Goal: Feedback & Contribution: Contribute content

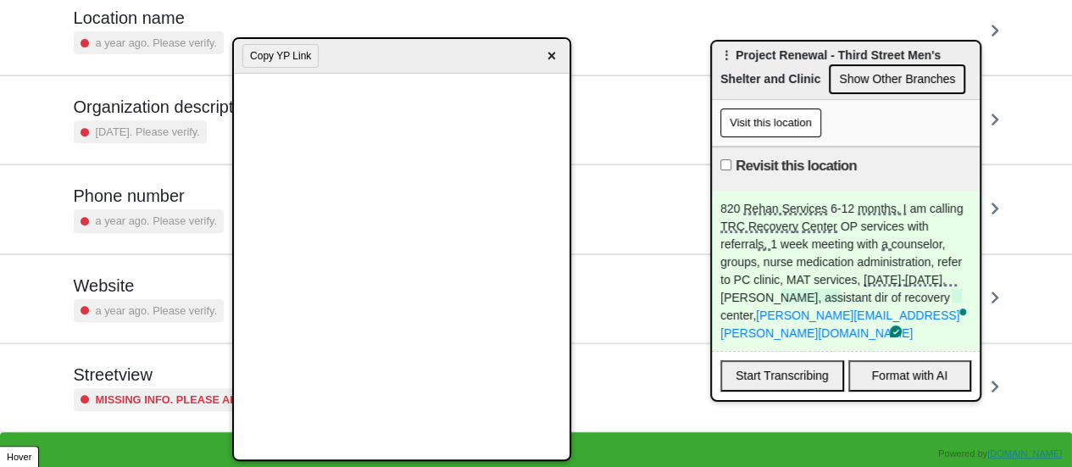
click at [918, 319] on div "820 Rehan Services 6-12 months, I am calling TRC Recovery Center OP services wi…" at bounding box center [846, 270] width 268 height 159
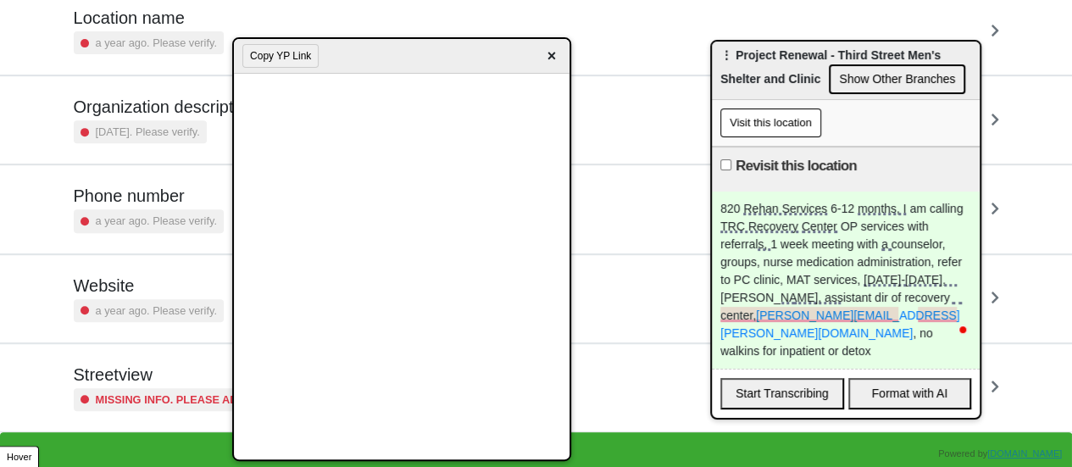
click at [942, 335] on div "820 Rehan Services 6-12 months, I am calling TRC Recovery Center OP services wi…" at bounding box center [846, 279] width 268 height 177
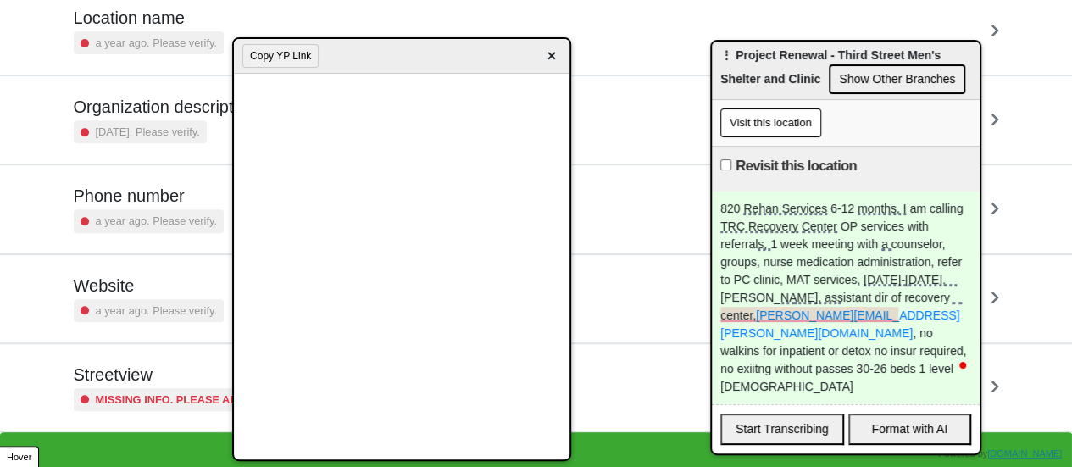
click at [729, 164] on input "Revisit this location" at bounding box center [725, 164] width 11 height 11
checkbox input "true"
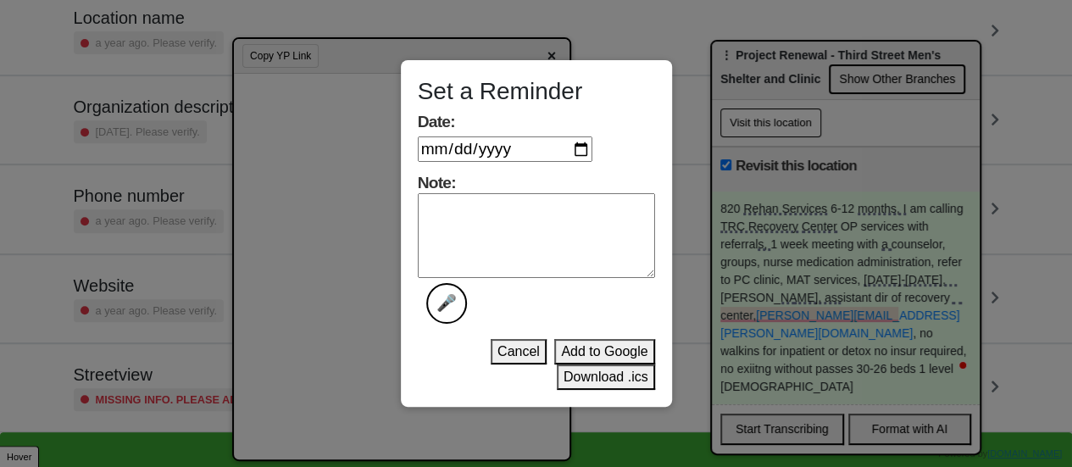
click at [580, 152] on input "Date:" at bounding box center [505, 148] width 175 height 25
type input "2025-09-15"
click at [575, 242] on textarea "Note: 🎤" at bounding box center [536, 235] width 237 height 85
type textarea "done"
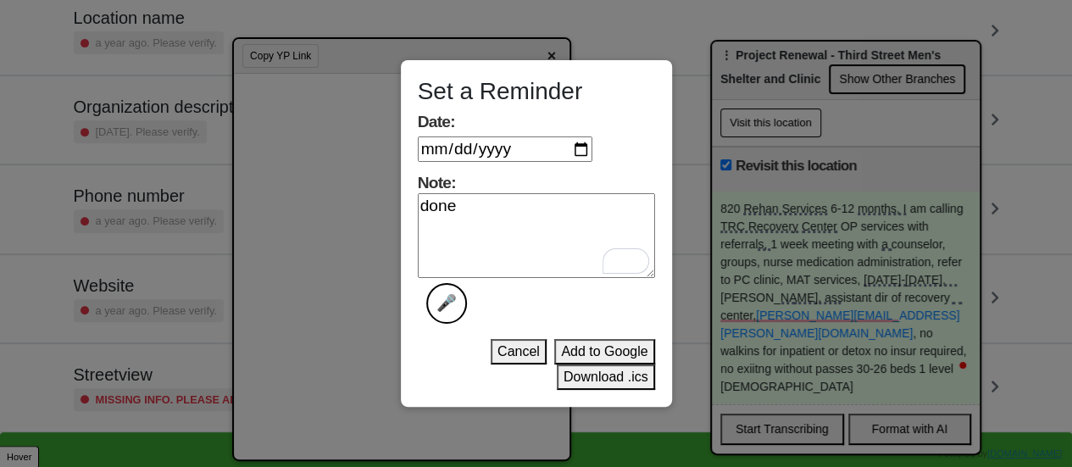
click at [586, 375] on button "Download .ics" at bounding box center [606, 376] width 98 height 25
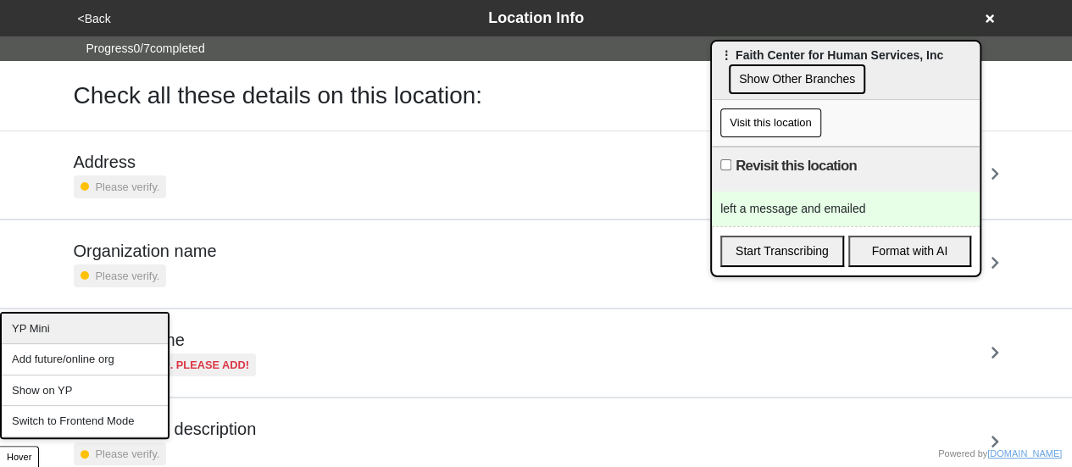
click at [53, 325] on div "YP Mini" at bounding box center [85, 328] width 166 height 31
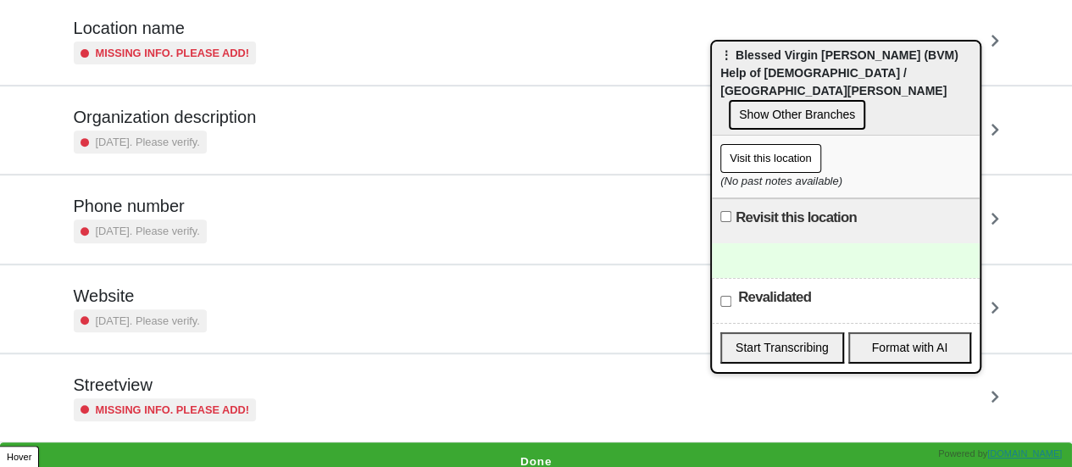
scroll to position [322, 0]
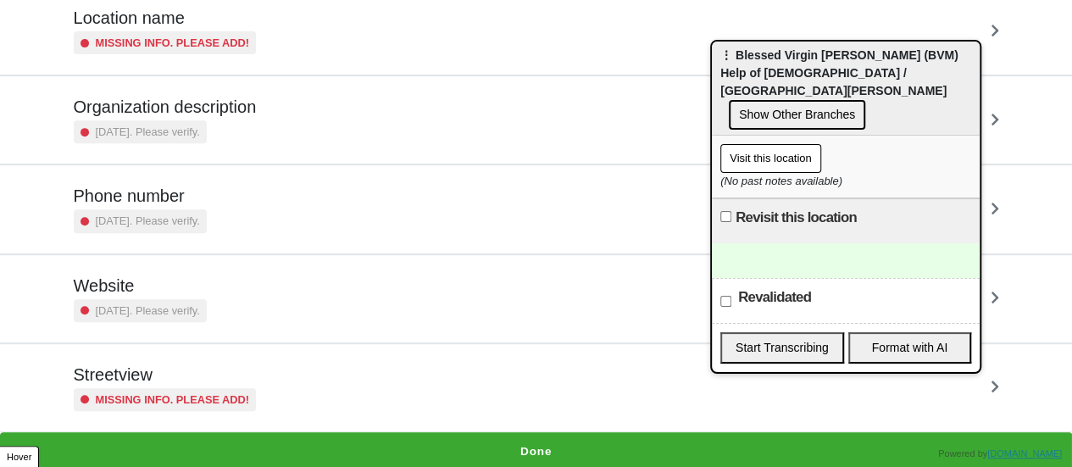
click at [158, 377] on h5 "Streetview" at bounding box center [165, 374] width 183 height 20
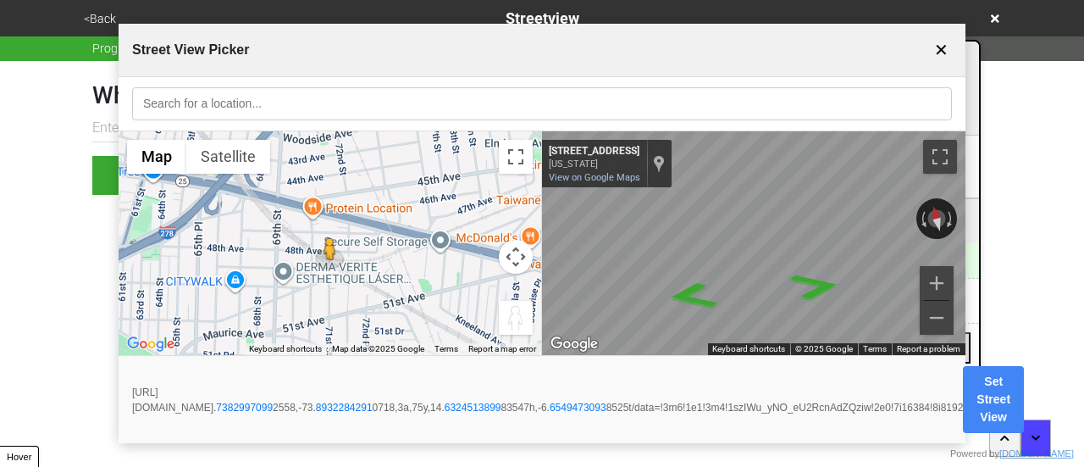
click at [1024, 393] on button "Set Street View" at bounding box center [993, 399] width 61 height 67
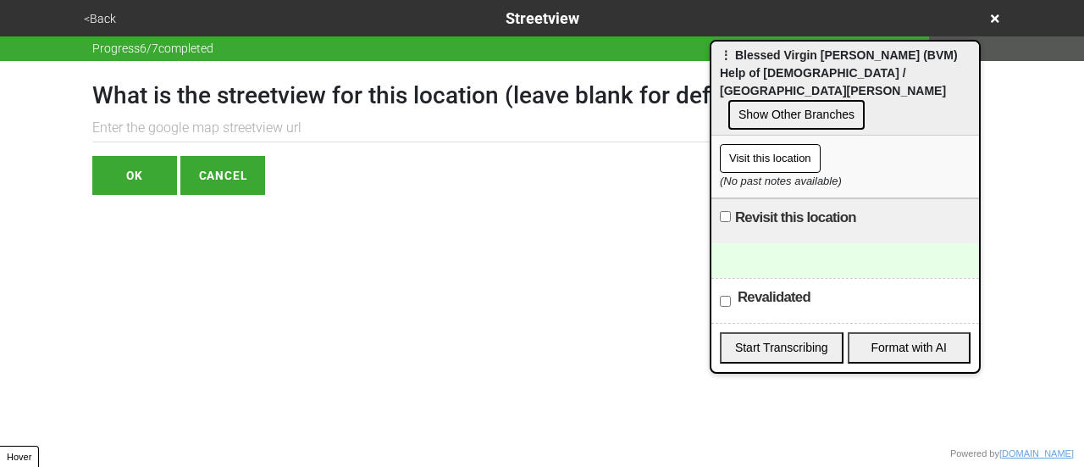
paste input "https://www.google.com/maps/@40.73829970992558,-73.89322842910718,3a,75y,14.632…"
type input "https://www.google.com/maps/@40.73829970992558,-73.89322842910718,3a,75y,14.632…"
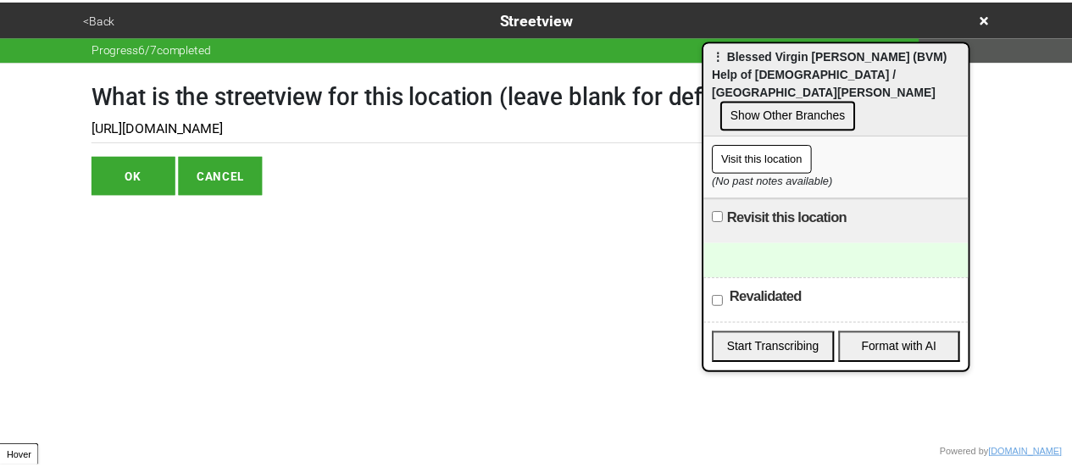
scroll to position [0, 0]
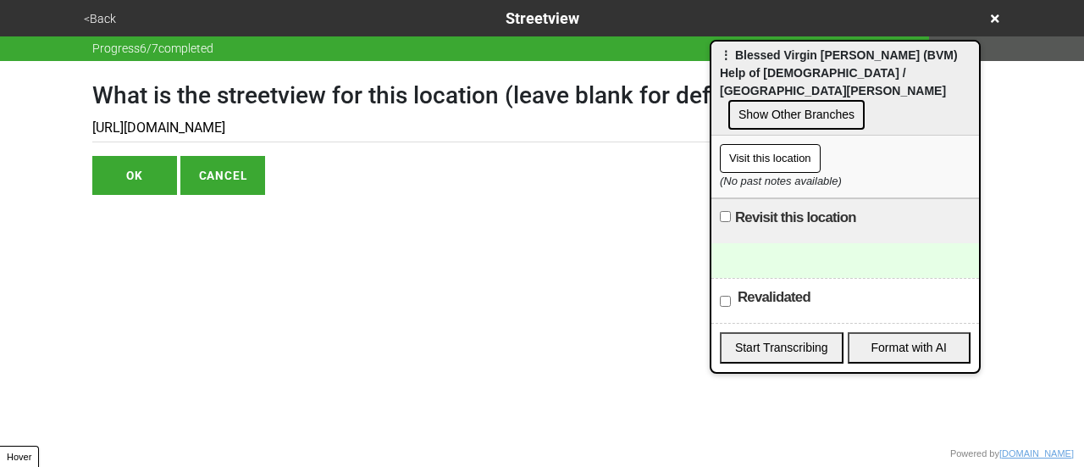
click at [151, 164] on button "OK" at bounding box center [134, 175] width 85 height 39
click at [145, 175] on button "OK" at bounding box center [134, 175] width 85 height 39
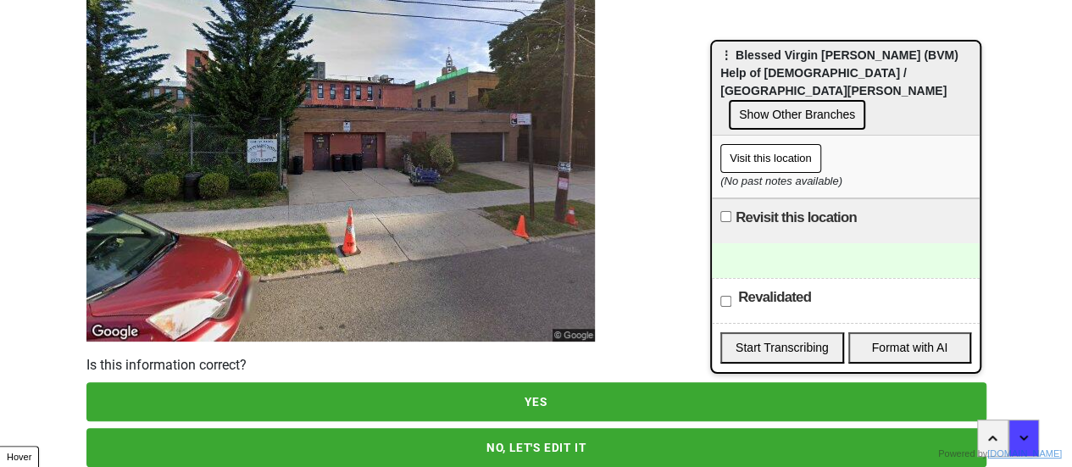
scroll to position [244, 0]
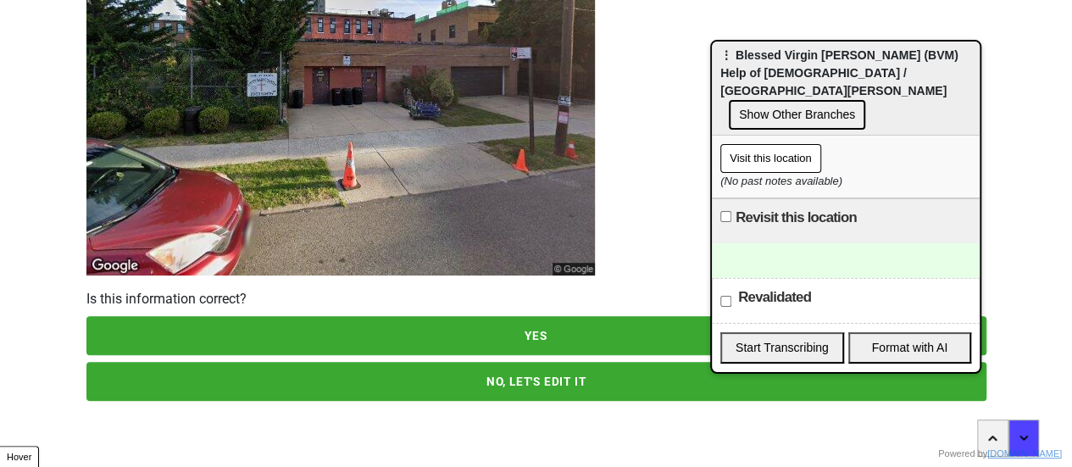
click at [401, 321] on button "YES" at bounding box center [536, 335] width 900 height 39
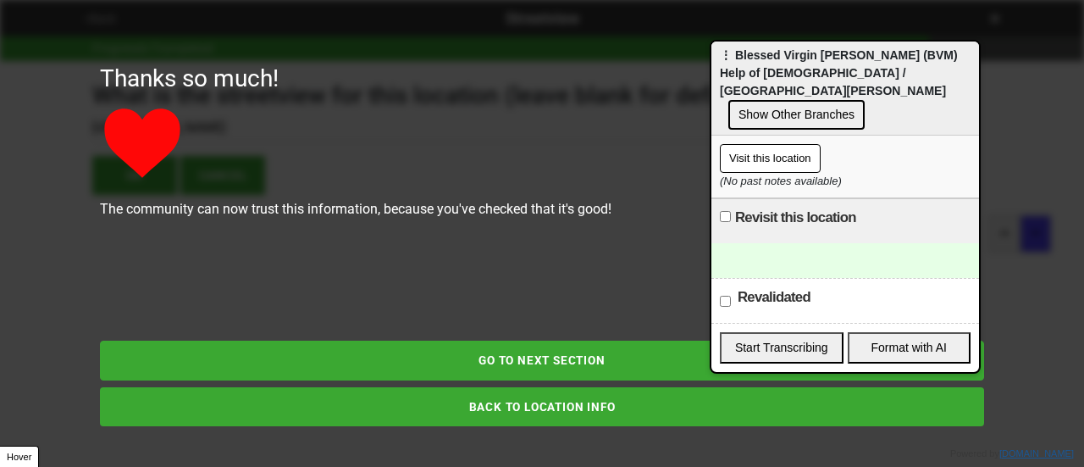
click at [468, 360] on div "doobneek is loading" at bounding box center [542, 233] width 1084 height 467
click at [515, 361] on button "GO TO NEXT SECTION" at bounding box center [542, 360] width 885 height 39
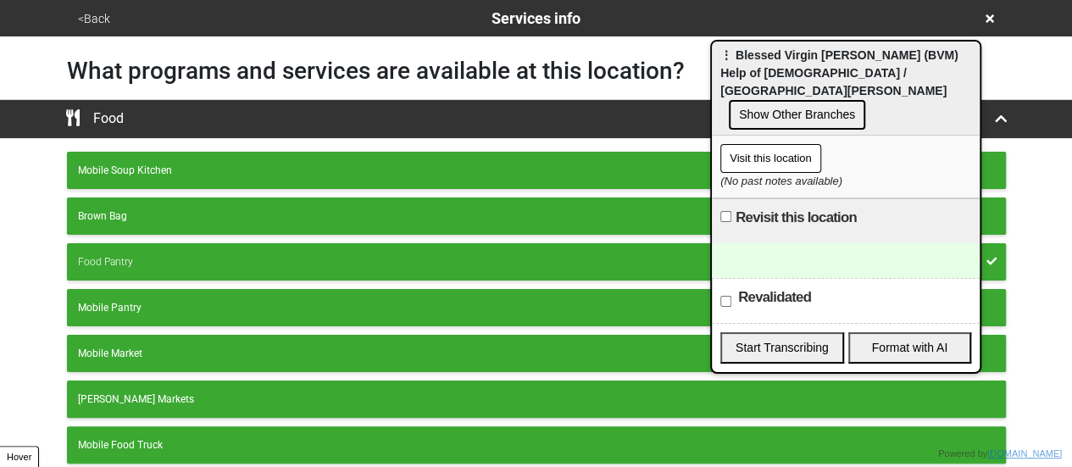
click at [93, 19] on button "<Back" at bounding box center [94, 18] width 42 height 19
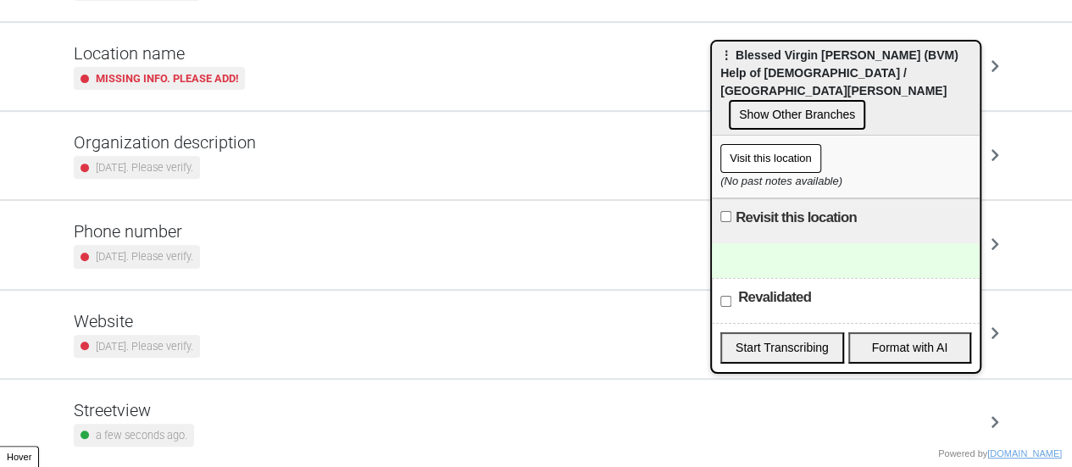
scroll to position [322, 0]
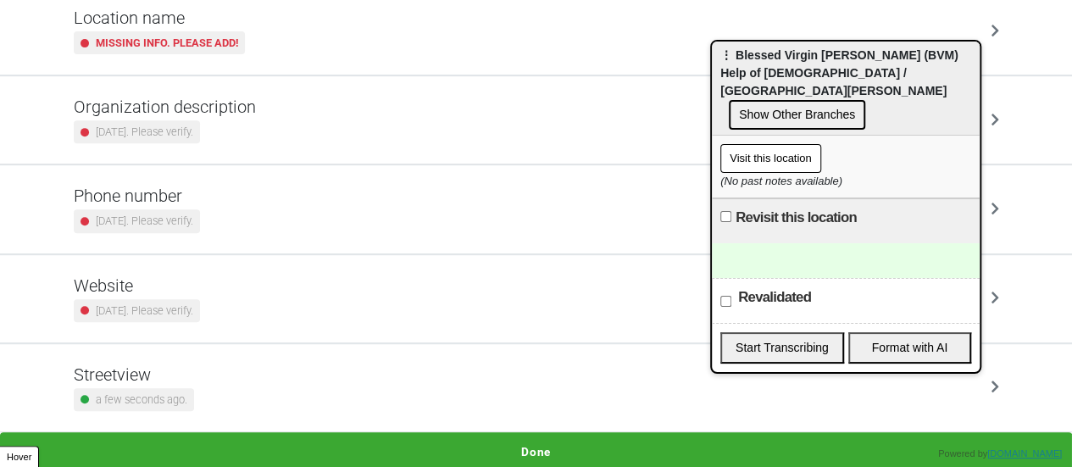
click at [184, 220] on small "2 years ago. Please verify." at bounding box center [144, 221] width 97 height 16
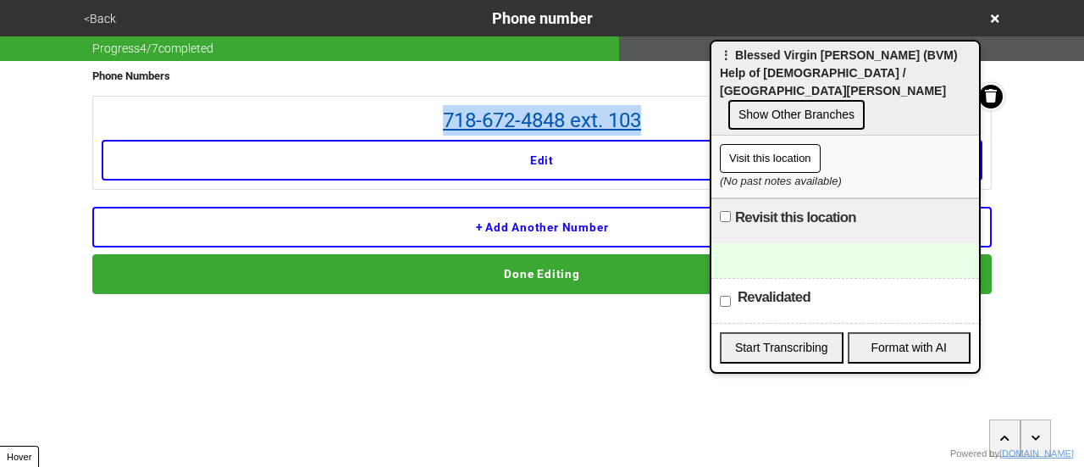
drag, startPoint x: 425, startPoint y: 82, endPoint x: 632, endPoint y: 108, distance: 208.3
click at [651, 108] on div "Phone Numbers 718-672-4848 ext. 103 Edit + Add another number Done Editing" at bounding box center [542, 177] width 900 height 233
drag, startPoint x: 604, startPoint y: 108, endPoint x: 618, endPoint y: 114, distance: 15.6
click at [780, 247] on div at bounding box center [846, 260] width 268 height 35
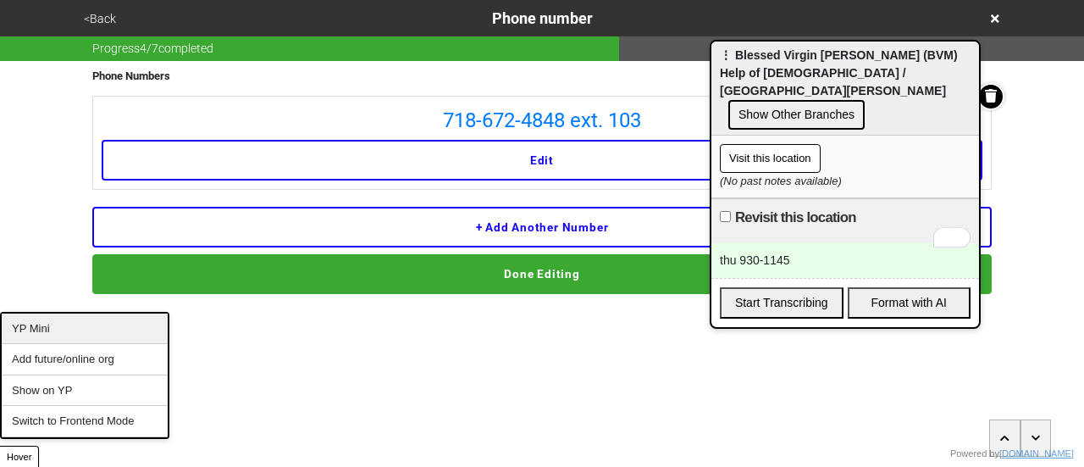
click at [58, 326] on div "YP Mini" at bounding box center [85, 328] width 166 height 31
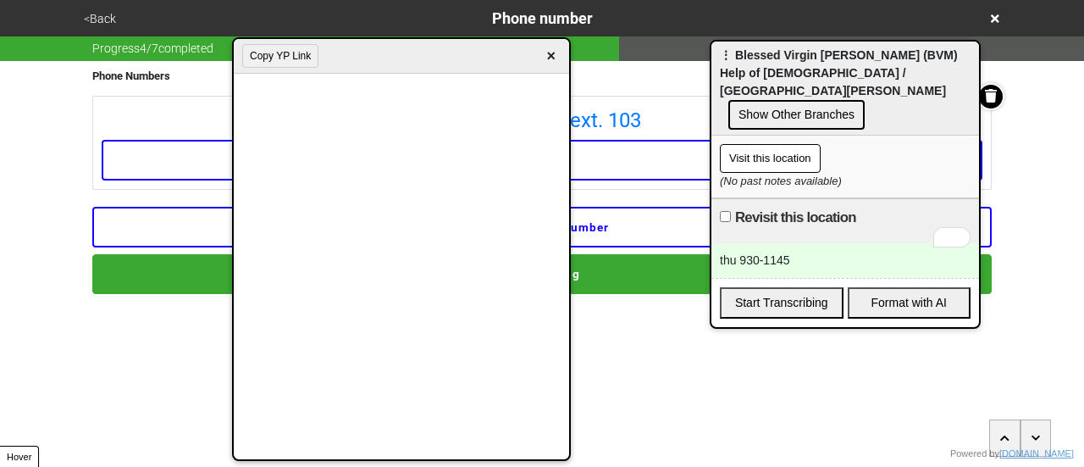
click at [807, 243] on div "thu 930-1145" at bounding box center [846, 260] width 268 height 35
click at [551, 48] on span "×" at bounding box center [550, 56] width 19 height 23
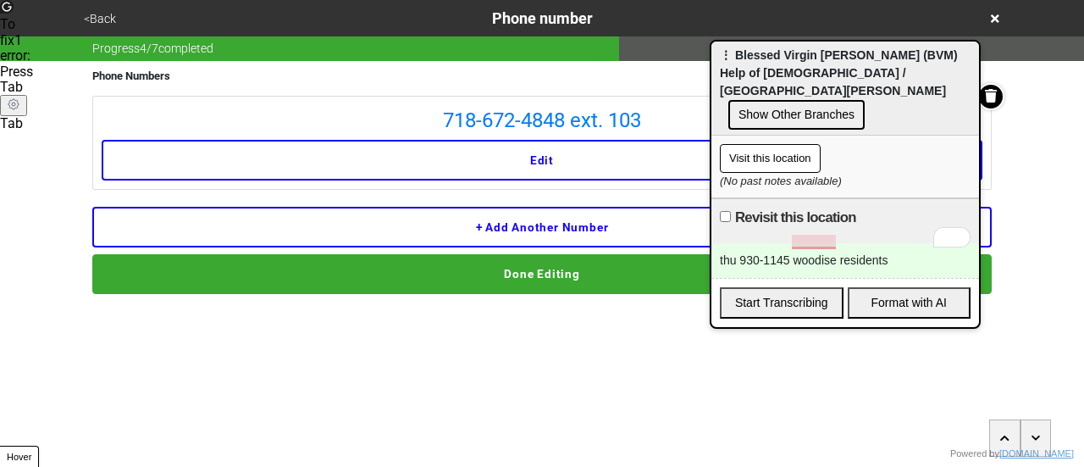
click at [727, 211] on input "Revisit this location" at bounding box center [725, 216] width 11 height 11
checkbox input "true"
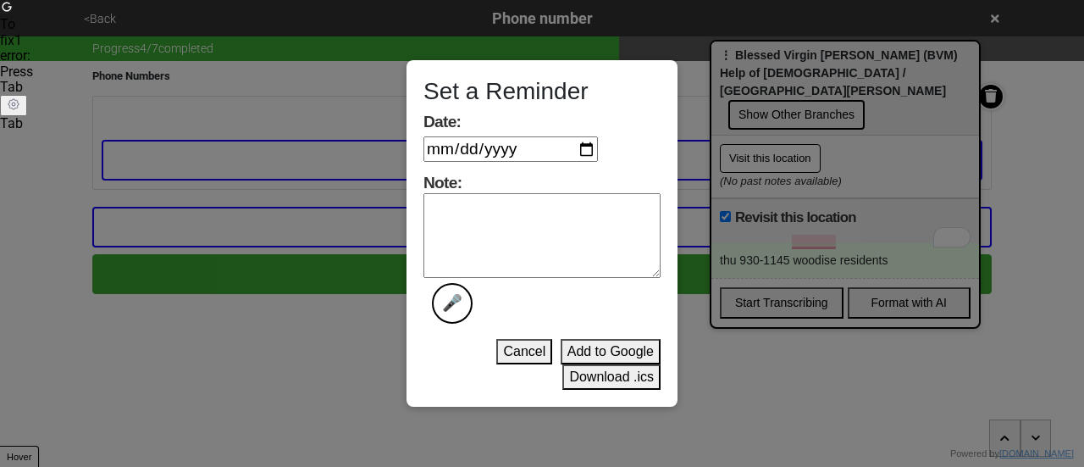
click at [586, 157] on input "Date:" at bounding box center [511, 148] width 175 height 25
type input "2025-09-15"
click at [551, 231] on textarea "Note: 🎤" at bounding box center [542, 235] width 237 height 85
type textarea "done"
click at [604, 374] on button "Download .ics" at bounding box center [612, 376] width 98 height 25
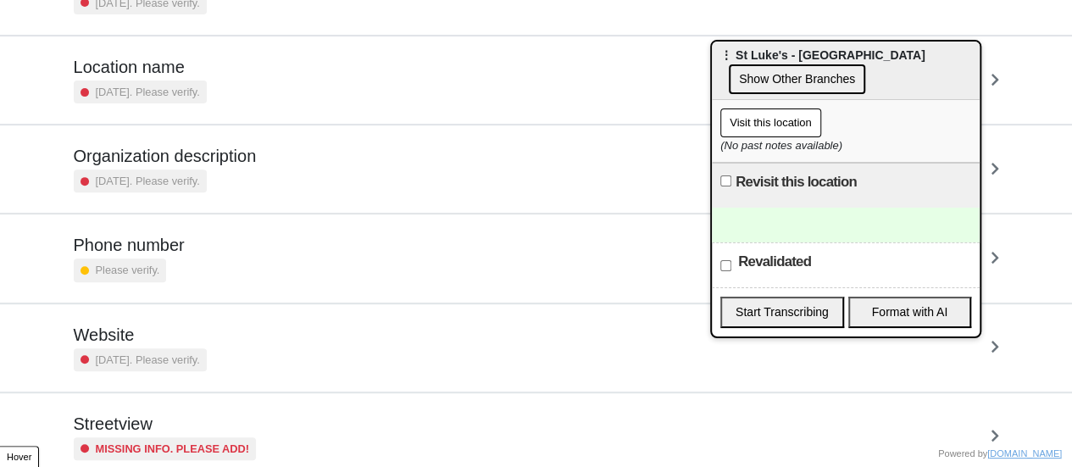
scroll to position [322, 0]
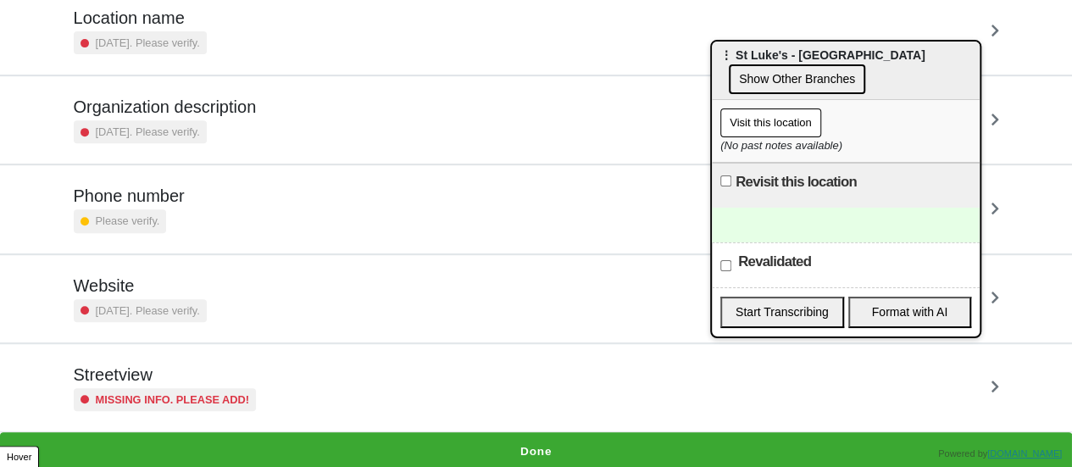
click at [97, 391] on small "Missing info. Please add!" at bounding box center [173, 399] width 154 height 16
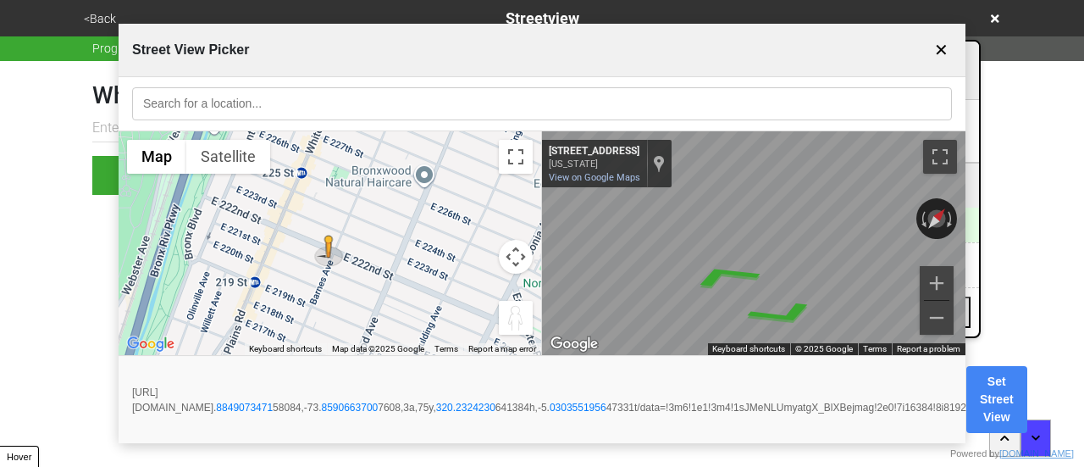
click at [519, 243] on div "← Move left → Move right ↑ Move up ↓ Move down + Zoom in - Zoom out Home Jump l…" at bounding box center [542, 243] width 847 height 225
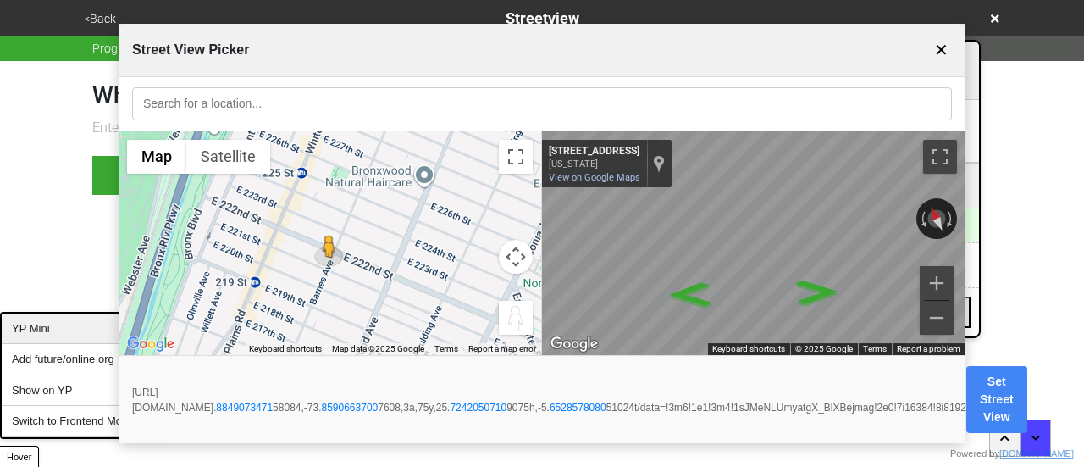
click at [51, 330] on div "YP Mini" at bounding box center [85, 328] width 166 height 31
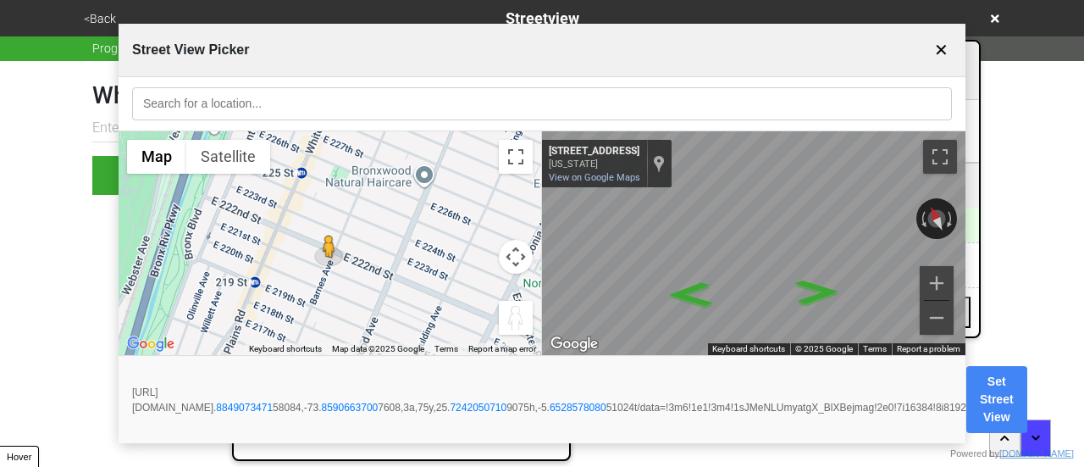
click at [940, 50] on button "✕" at bounding box center [941, 50] width 21 height 32
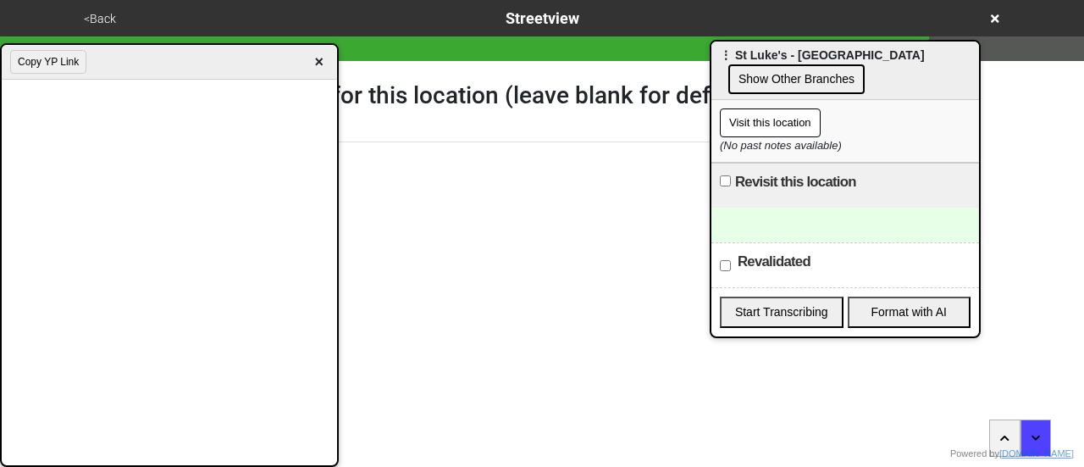
drag, startPoint x: 366, startPoint y: 64, endPoint x: 5, endPoint y: 74, distance: 361.1
click at [5, 74] on div "Copy YP Link ×" at bounding box center [170, 62] width 336 height 35
click at [102, 23] on button "<Back" at bounding box center [100, 18] width 42 height 19
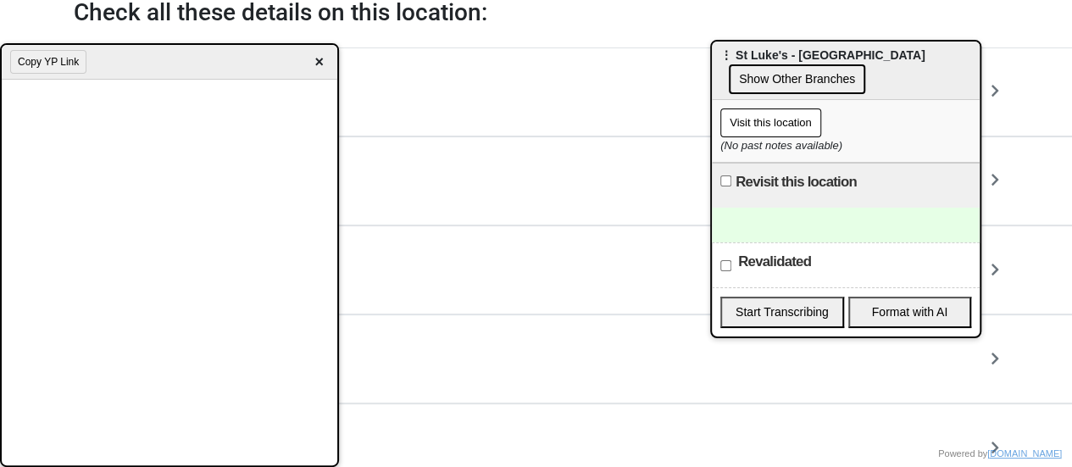
scroll to position [322, 0]
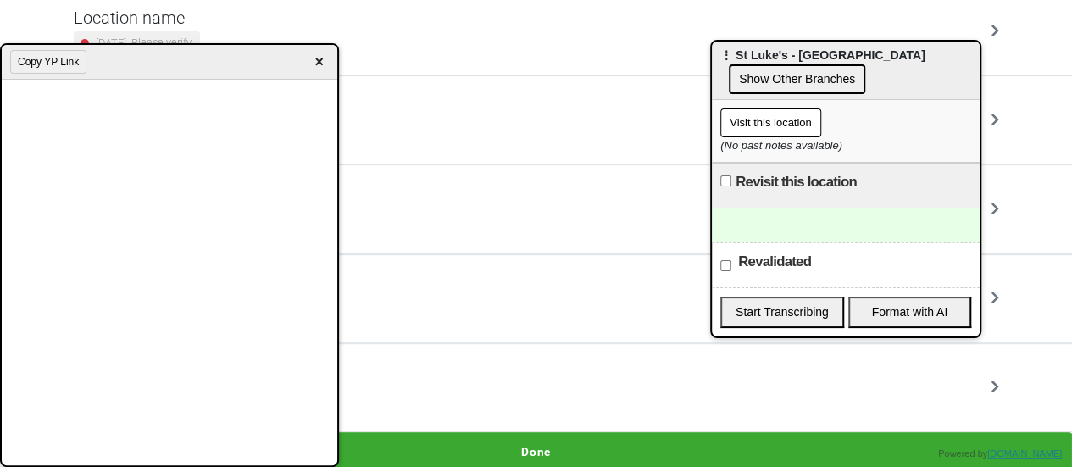
click at [437, 397] on div "Streetview Missing info. Please add!" at bounding box center [536, 387] width 925 height 47
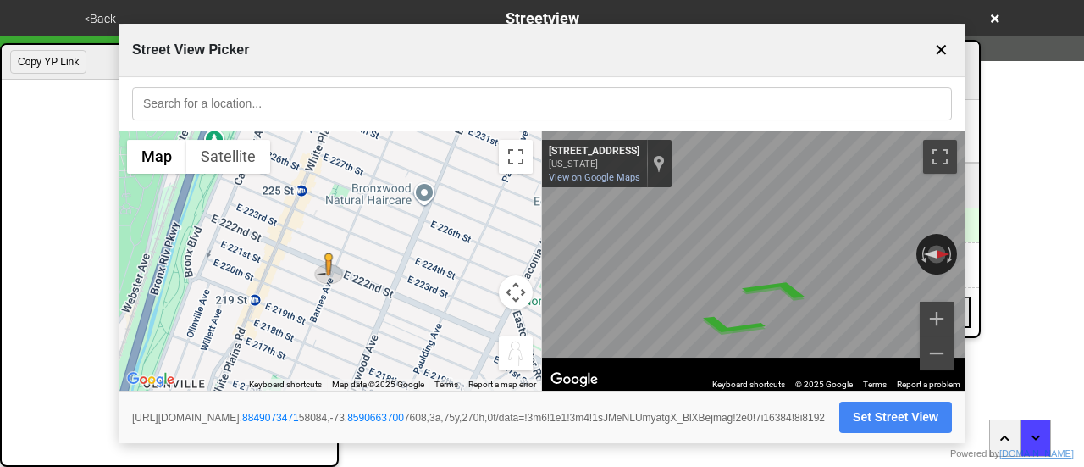
paste input "777 East 222nd Street"
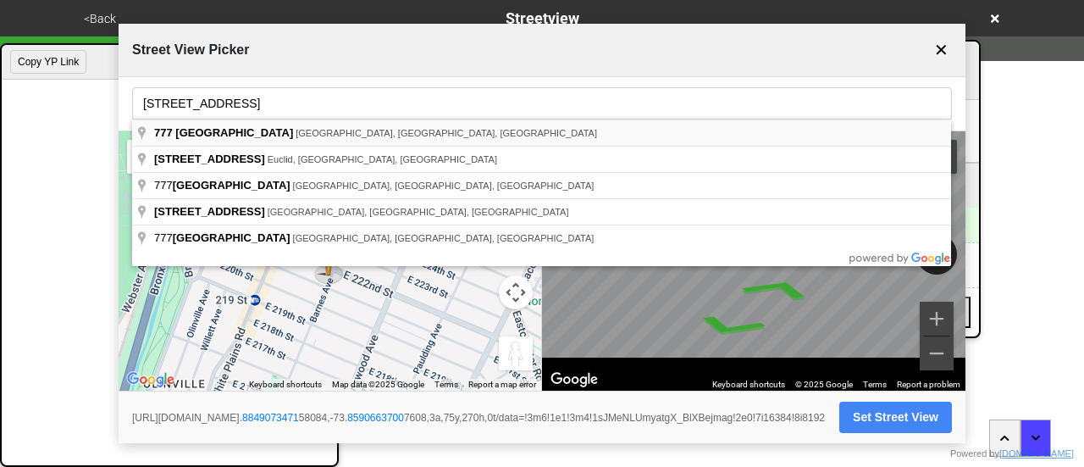
type input "777 East 222nd Street, The Bronx, NY, USA"
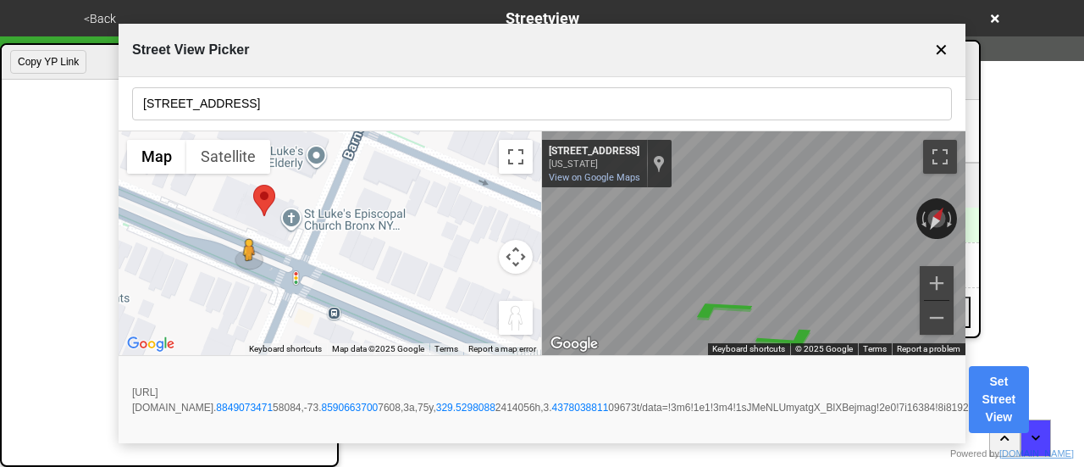
click at [210, 237] on div "← Move left → Move right ↑ Move up ↓ Move down + Zoom in - Zoom out Home Jump l…" at bounding box center [542, 243] width 847 height 225
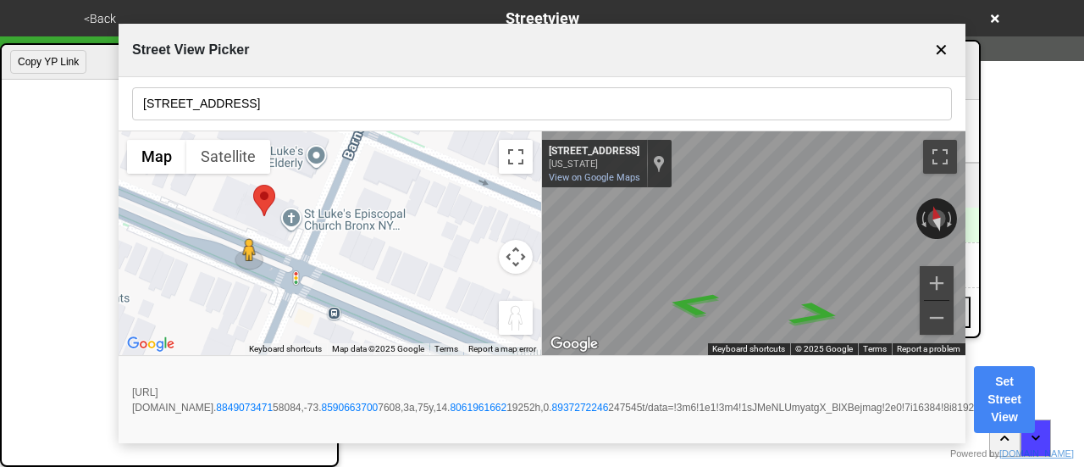
click at [441, 197] on div "← Move left → Move right ↑ Move up ↓ Move down + Zoom in - Zoom out Home Jump l…" at bounding box center [542, 243] width 847 height 225
click at [822, 295] on icon "Go East, E 222nd St" at bounding box center [817, 298] width 92 height 36
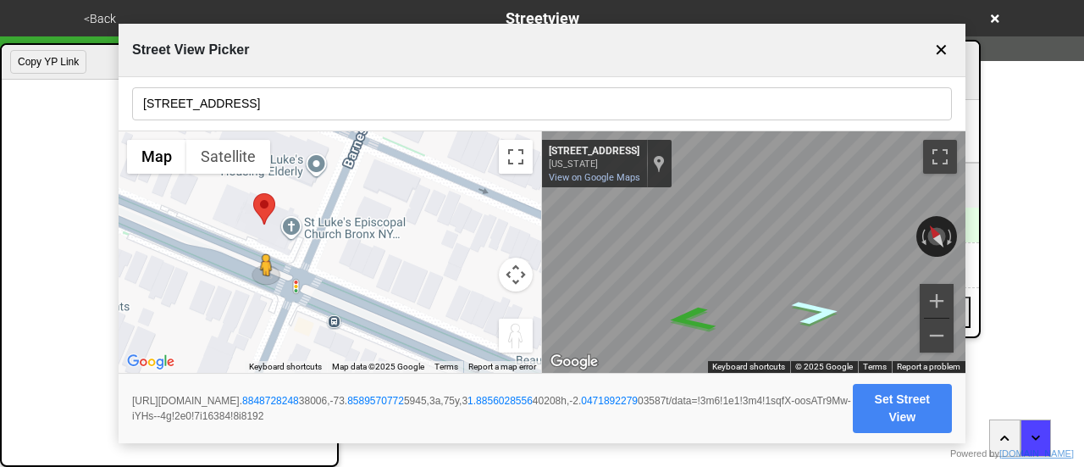
click at [818, 303] on icon "Go East, E 222nd St" at bounding box center [817, 311] width 92 height 36
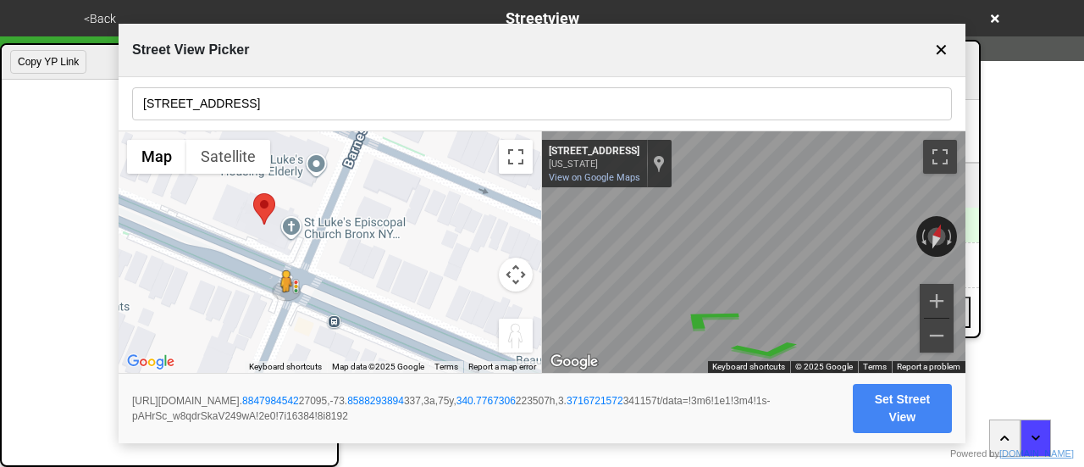
click at [917, 412] on button "Set Street View" at bounding box center [902, 408] width 99 height 49
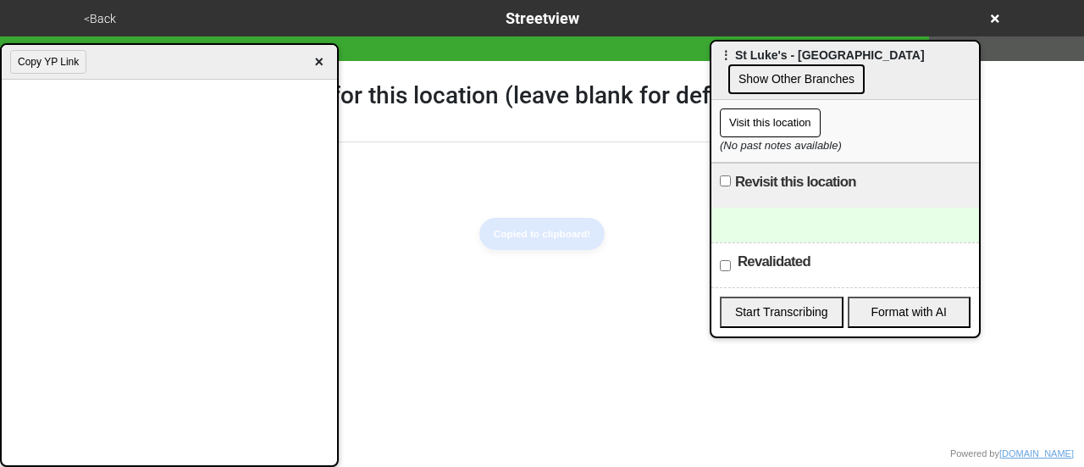
paste input "https://www.google.com/maps/@40.884798454227095,-73.8588293894337,3a,75y,340.77…"
click at [317, 64] on span "×" at bounding box center [318, 62] width 19 height 23
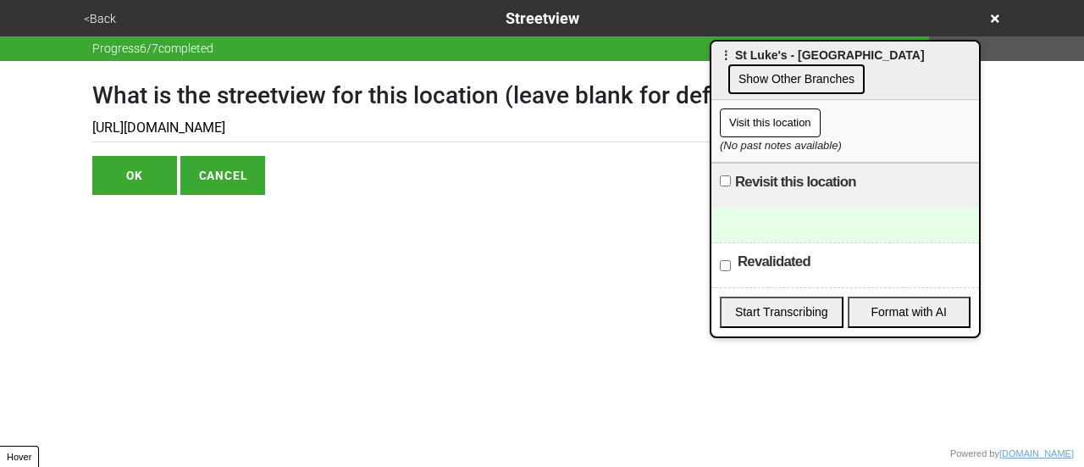
type input "https://www.google.com/maps/@40.884798454227095,-73.8588293894337,3a,75y,340.77…"
click at [141, 174] on button "OK" at bounding box center [134, 175] width 85 height 39
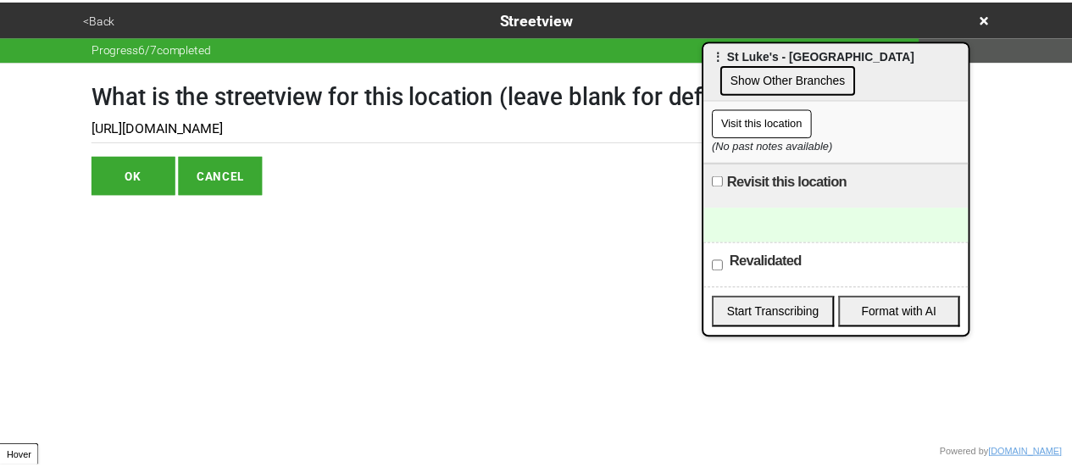
scroll to position [0, 0]
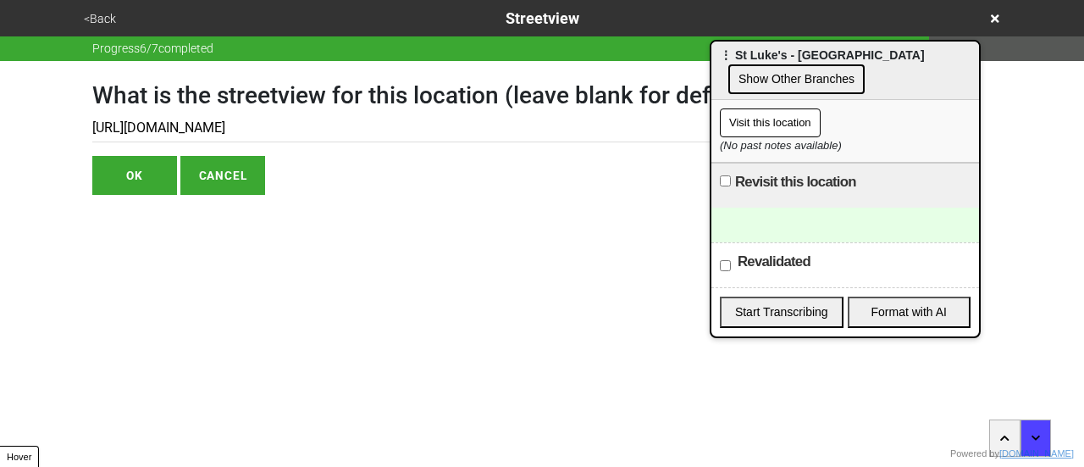
click at [141, 182] on button "OK" at bounding box center [134, 175] width 85 height 39
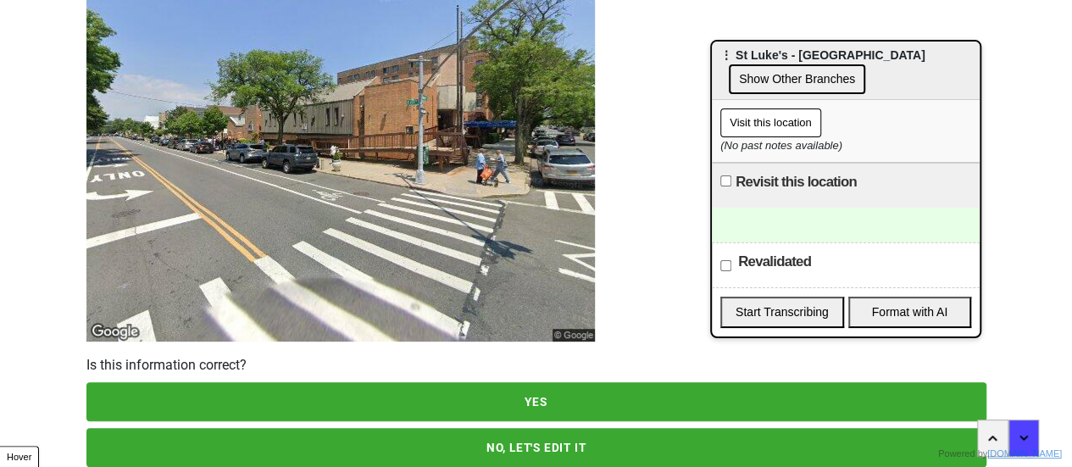
scroll to position [244, 0]
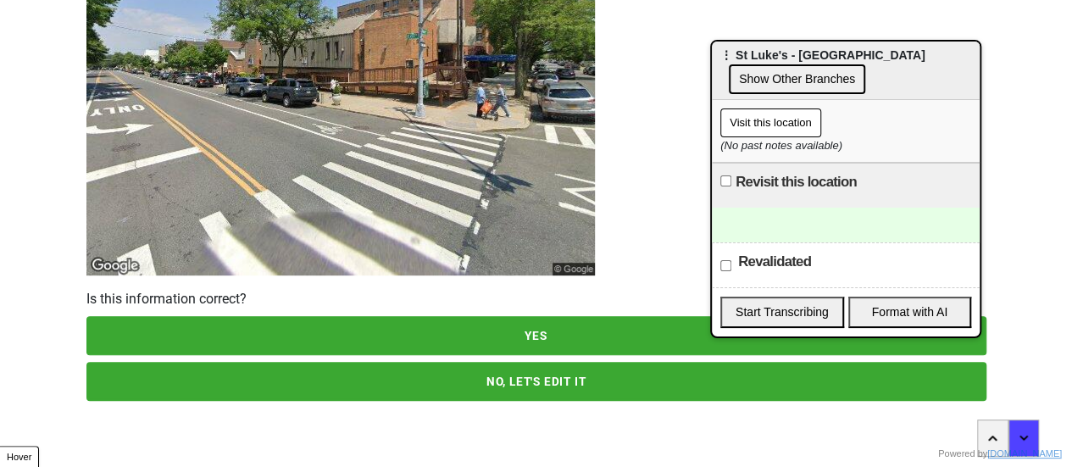
click at [323, 333] on button "YES" at bounding box center [536, 335] width 900 height 39
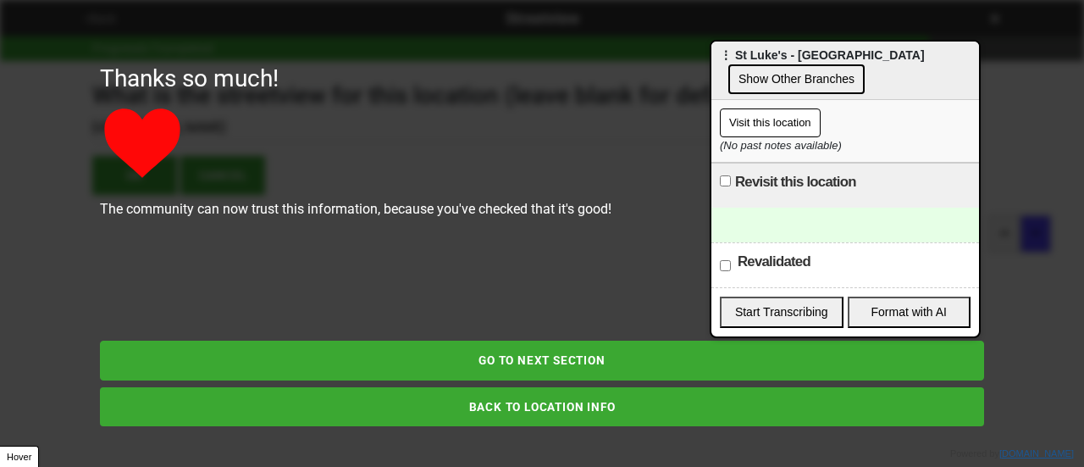
click at [364, 357] on button "GO TO NEXT SECTION" at bounding box center [542, 360] width 885 height 39
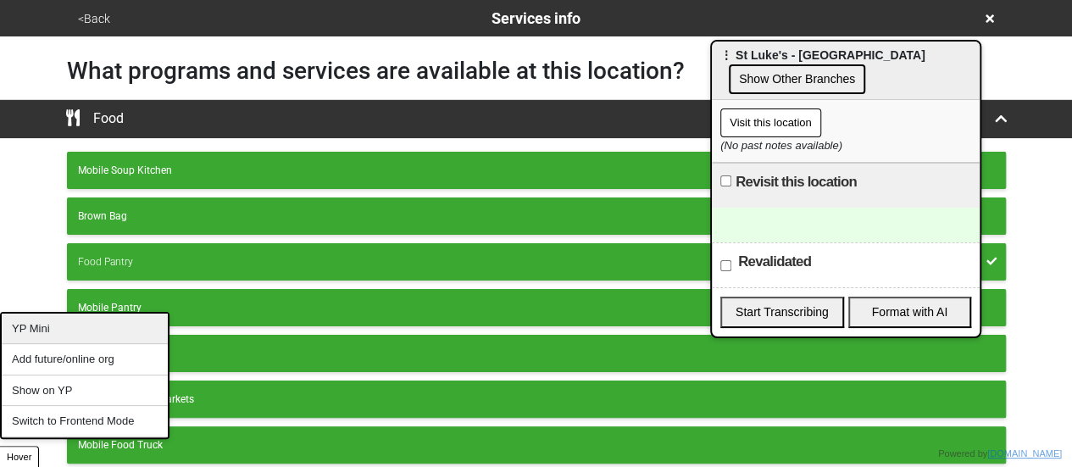
click at [56, 324] on div "YP Mini" at bounding box center [85, 328] width 166 height 31
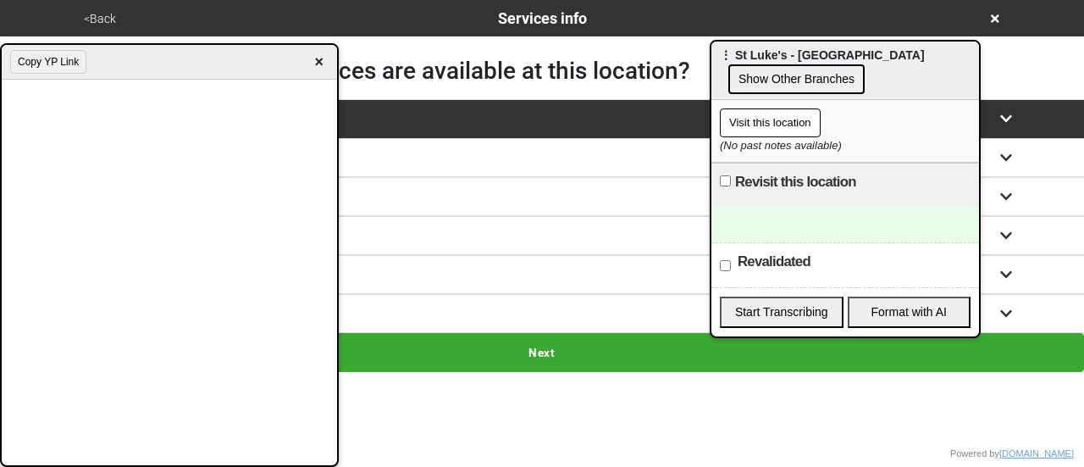
click at [783, 208] on div at bounding box center [846, 225] width 268 height 35
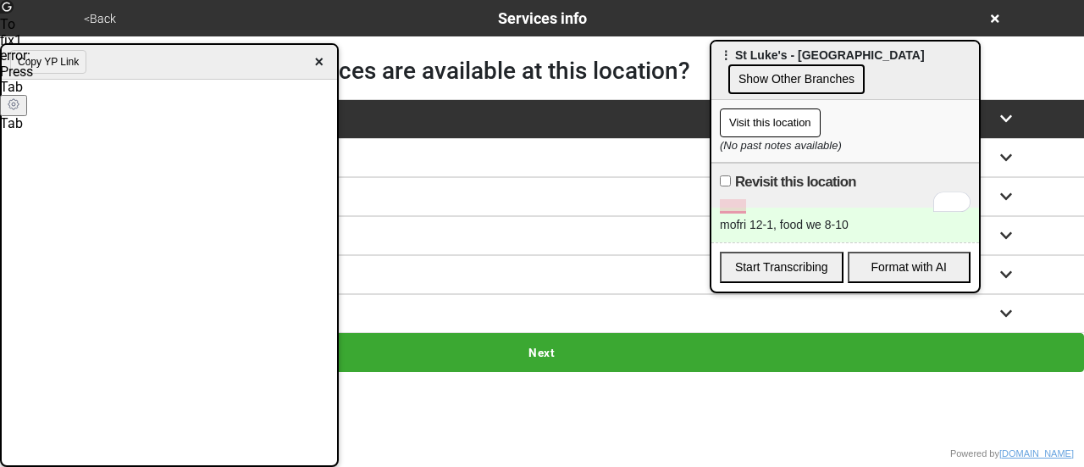
click at [713, 208] on div "mofri 12-1, food we 8-10" at bounding box center [846, 225] width 268 height 35
click at [881, 208] on div "lunch mofri 12-1, food we 8-10" at bounding box center [846, 225] width 268 height 35
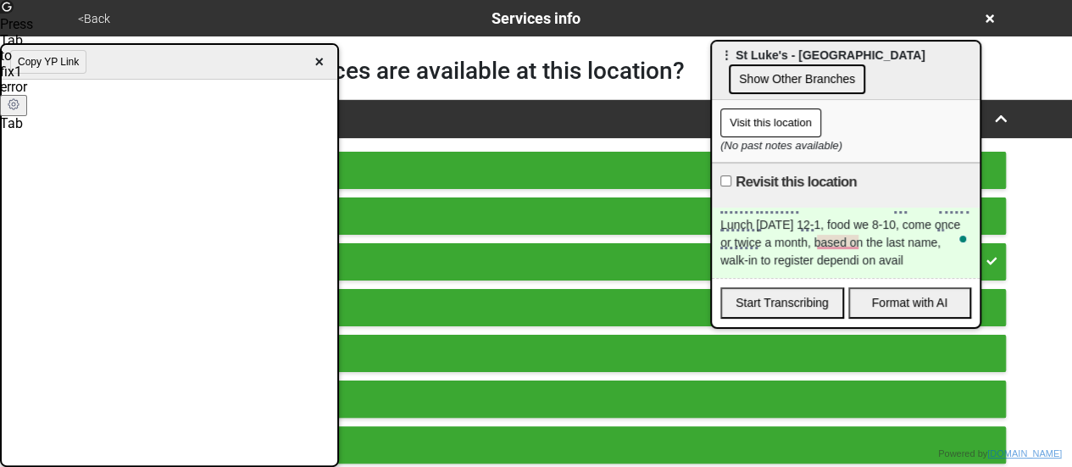
click at [862, 248] on div "Lunch Monday 12-1, food we 8-10, come once or twice a month, based on the last …" at bounding box center [846, 243] width 268 height 70
click at [857, 247] on div "Lunch Monday 12-1, food we 8-10, come once or twice a month, based on the last …" at bounding box center [846, 243] width 268 height 70
click at [734, 163] on div "Revisit this location" at bounding box center [846, 185] width 268 height 45
click at [725, 175] on input "Revisit this location" at bounding box center [725, 180] width 11 height 11
checkbox input "true"
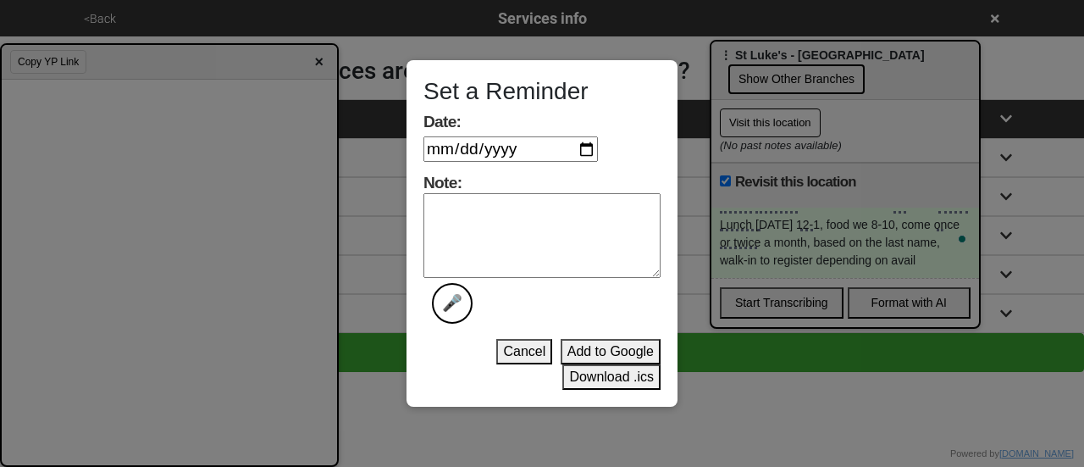
click at [593, 148] on input "Date:" at bounding box center [511, 148] width 175 height 25
click at [479, 216] on textarea "Note: 🎤" at bounding box center [542, 235] width 237 height 85
click at [593, 149] on input "2025-09-16" at bounding box center [511, 148] width 175 height 25
type input "2025-09-15"
click at [518, 228] on textarea "Note: 🎤" at bounding box center [542, 235] width 237 height 85
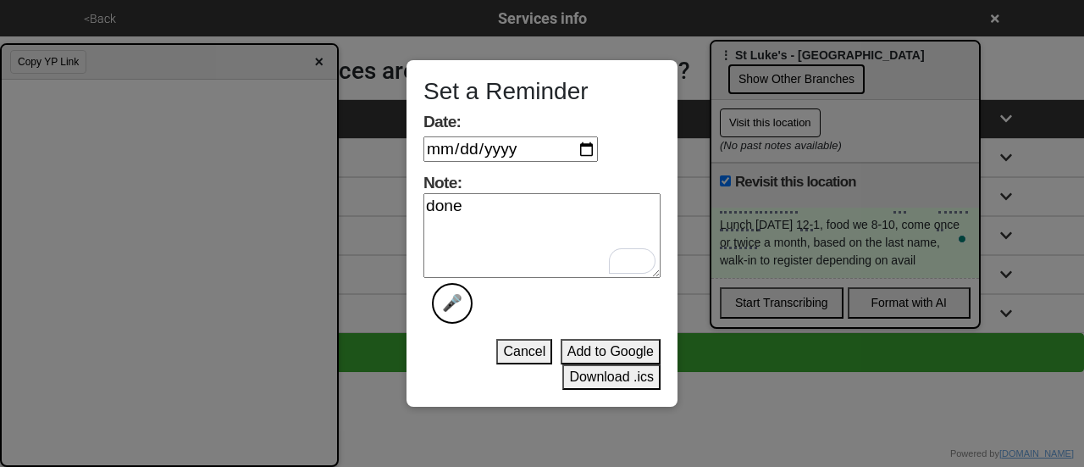
type textarea "done"
click at [593, 374] on button "Download .ics" at bounding box center [612, 376] width 98 height 25
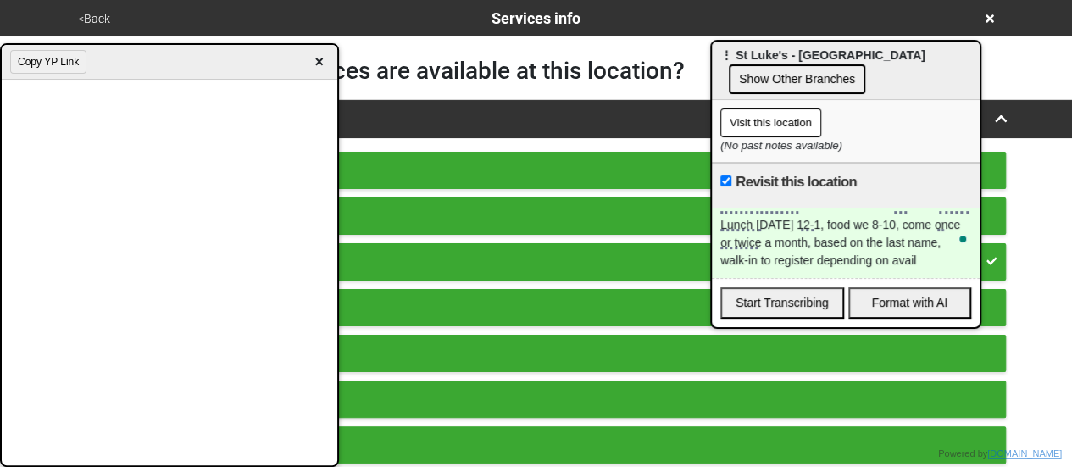
click at [319, 58] on span "×" at bounding box center [318, 62] width 19 height 23
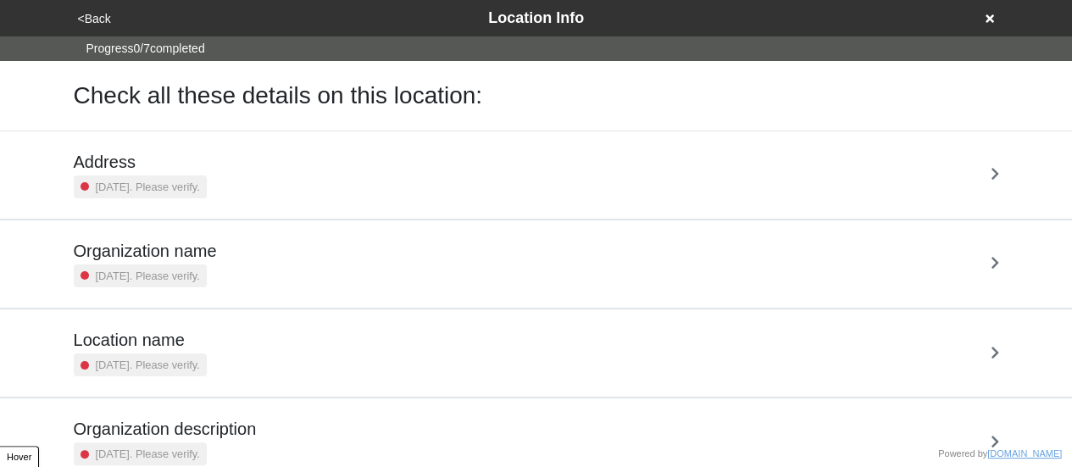
scroll to position [322, 0]
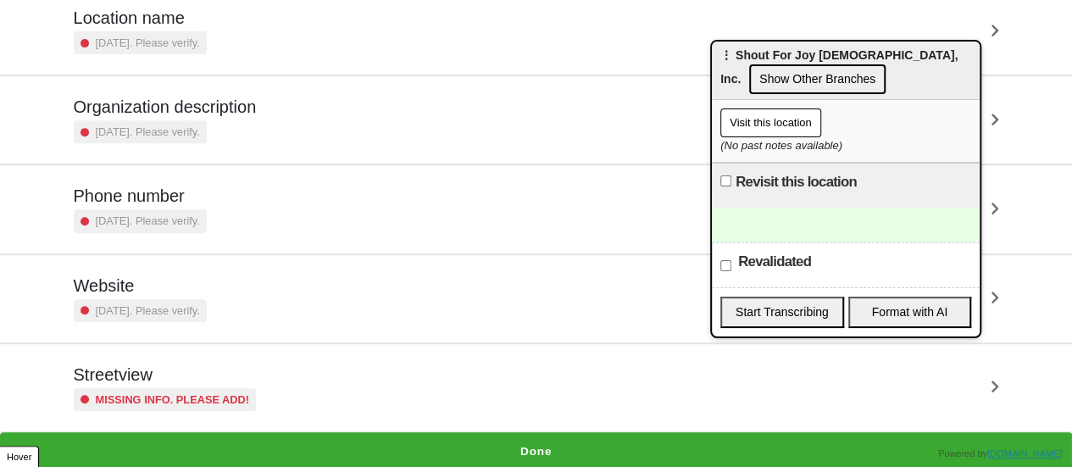
click at [161, 391] on small "Missing info. Please add!" at bounding box center [173, 399] width 154 height 16
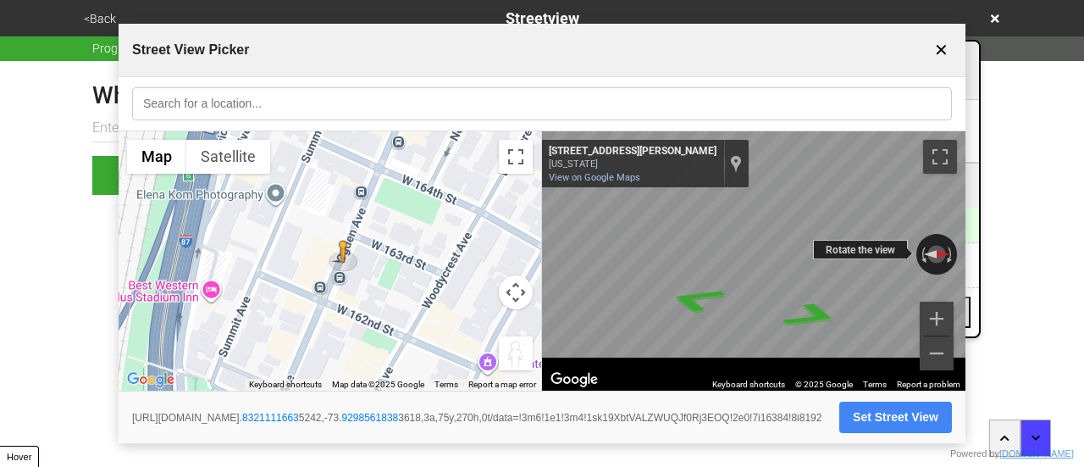
click at [676, 215] on div "← Move left → Move right ↑ Move up ↓ Move down + Zoom in - Zoom out 962 Ogden A…" at bounding box center [754, 261] width 424 height 260
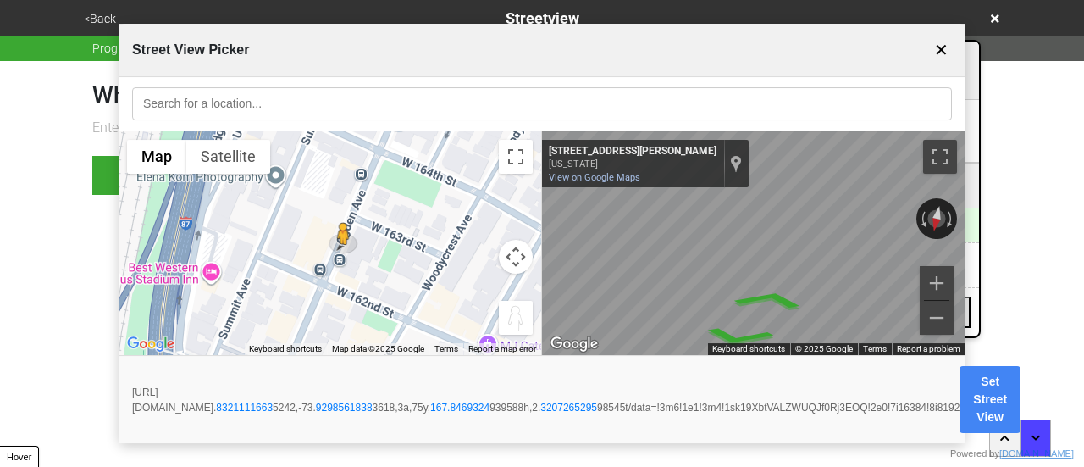
drag, startPoint x: 813, startPoint y: 215, endPoint x: 990, endPoint y: 226, distance: 176.6
click at [990, 226] on html "<Back Streetview Progress 6 / 7 completed What is the streetview for this locat…" at bounding box center [542, 131] width 1084 height 263
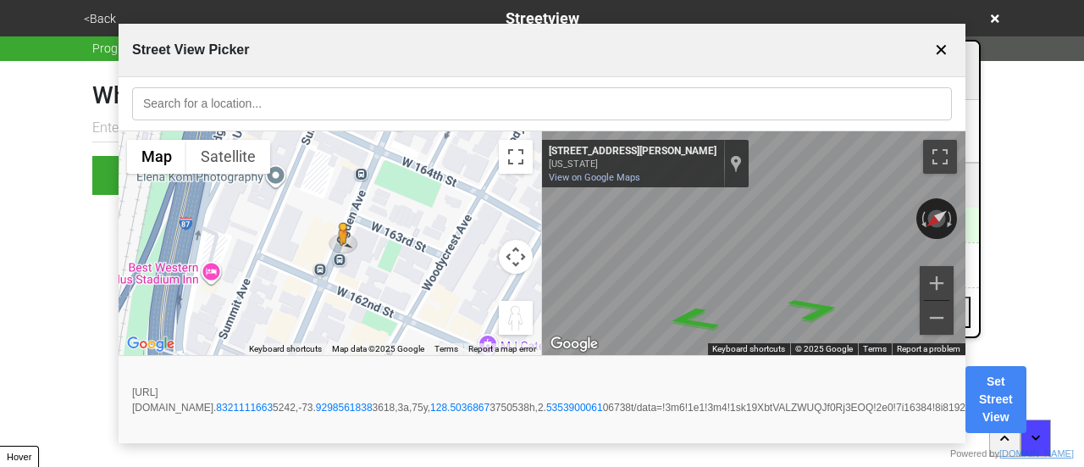
click at [1027, 387] on button "Set Street View" at bounding box center [996, 399] width 61 height 67
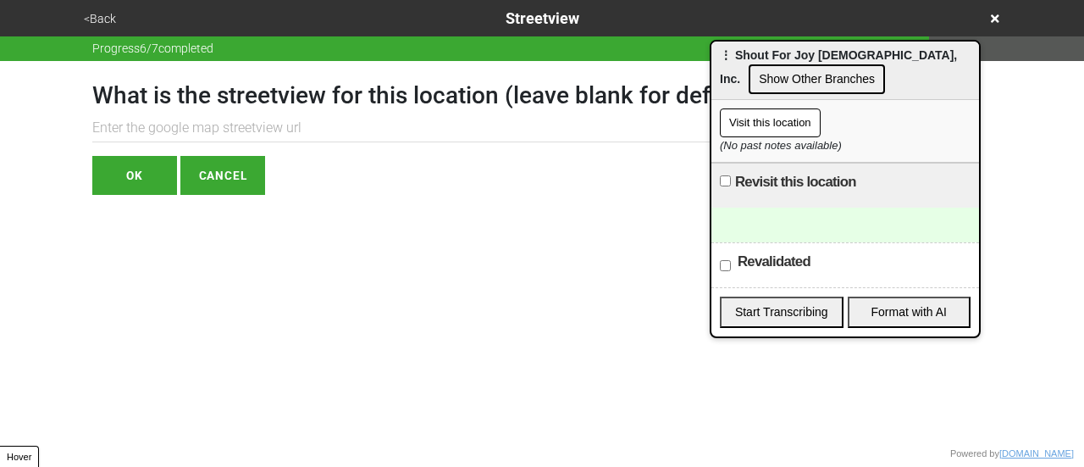
paste input "https://www.google.com/maps/@40.83211116635242,-73.92985618383618,3a,75y,128.50…"
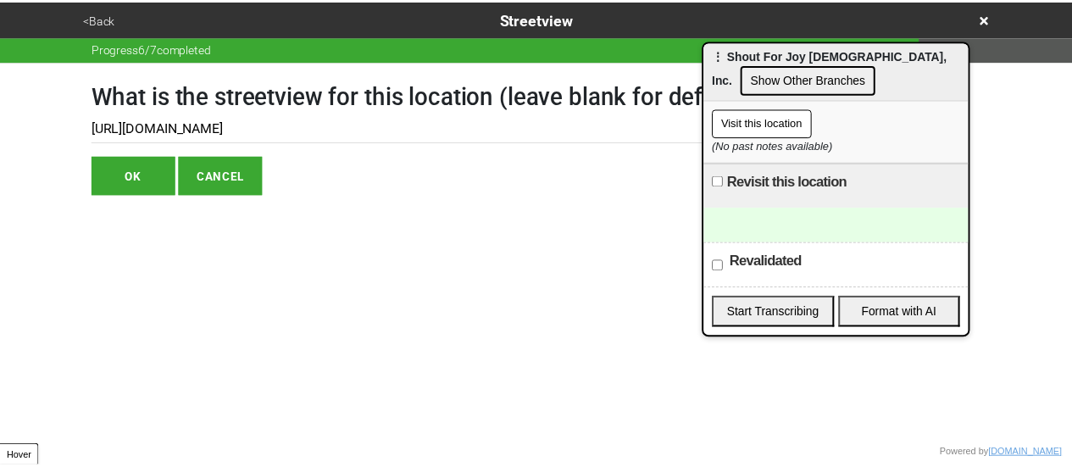
scroll to position [0, 499]
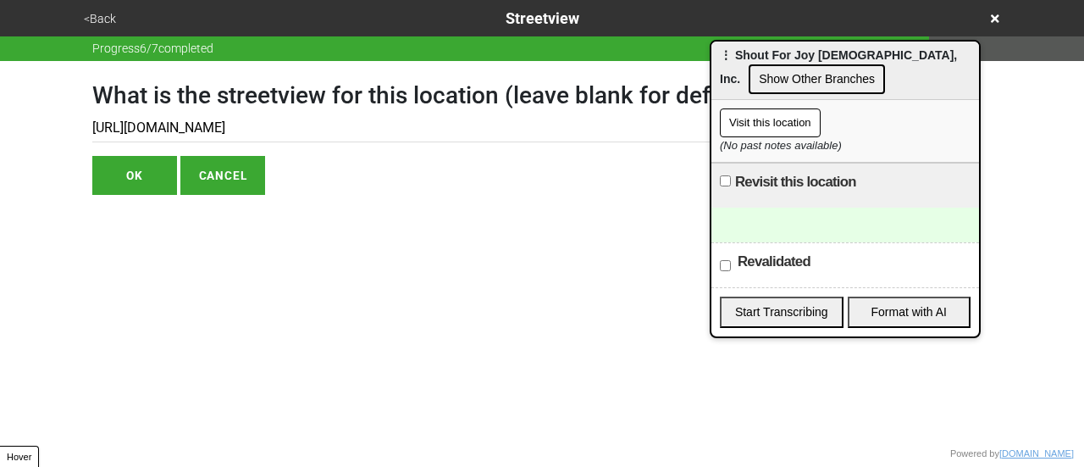
type input "https://www.google.com/maps/@40.83211116635242,-73.92985618383618,3a,75y,128.50…"
click at [132, 180] on button "OK" at bounding box center [134, 175] width 85 height 39
click at [149, 175] on button "OK" at bounding box center [134, 175] width 85 height 39
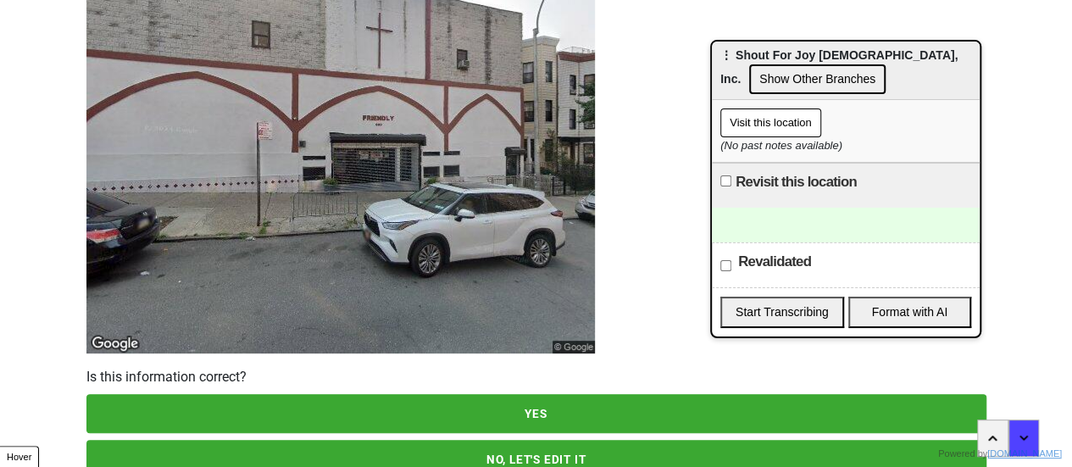
scroll to position [244, 0]
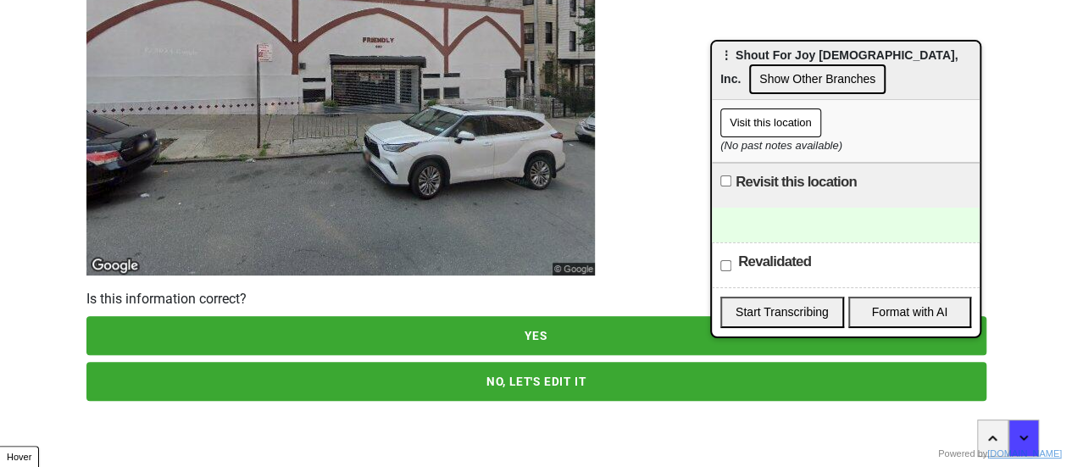
click at [470, 343] on button "YES" at bounding box center [536, 335] width 900 height 39
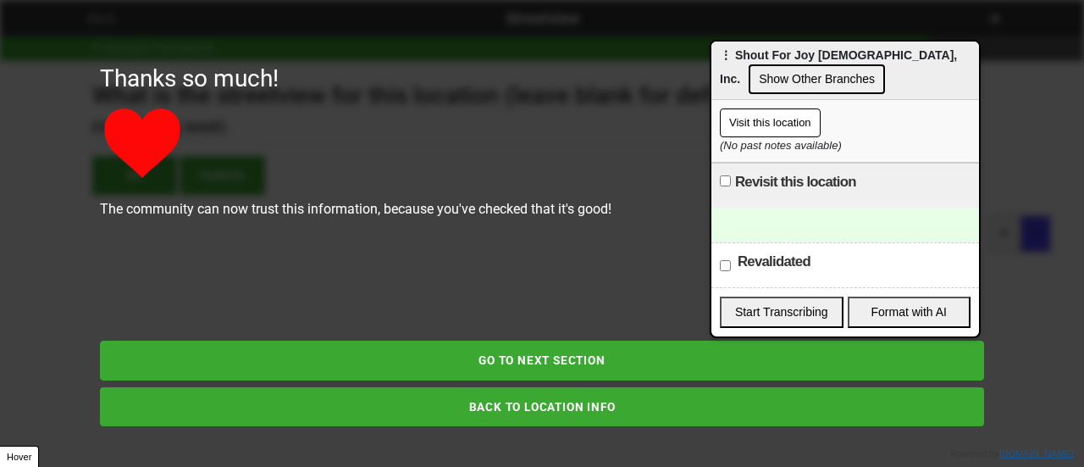
click at [495, 358] on button "GO TO NEXT SECTION" at bounding box center [542, 360] width 885 height 39
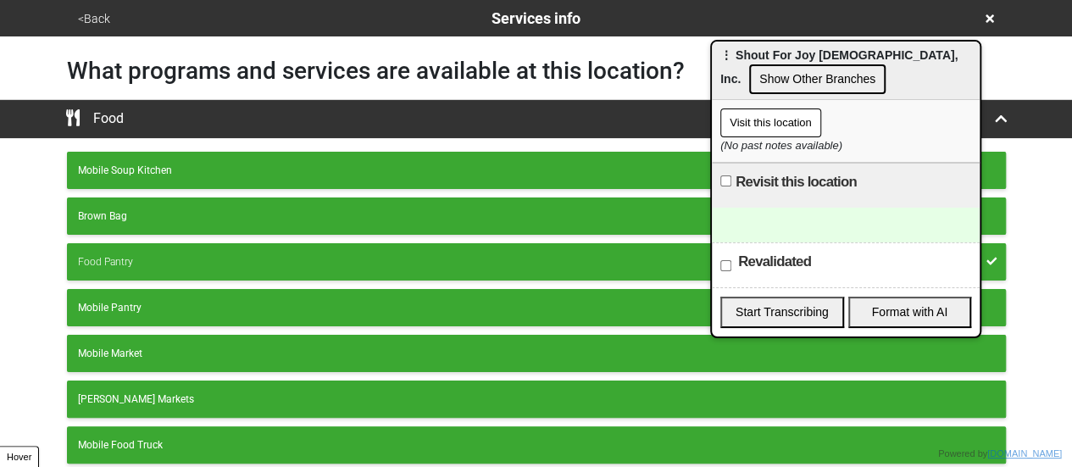
click at [92, 20] on button "<Back" at bounding box center [94, 18] width 42 height 19
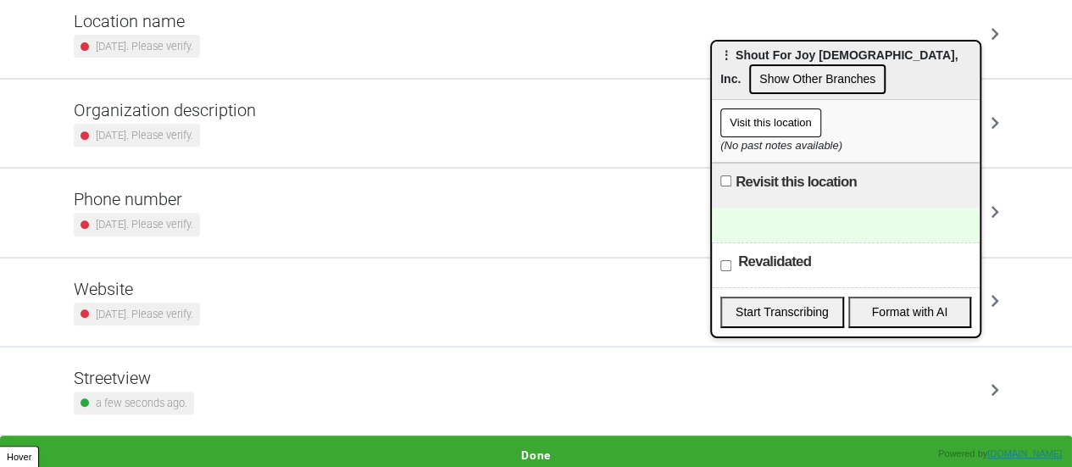
scroll to position [322, 0]
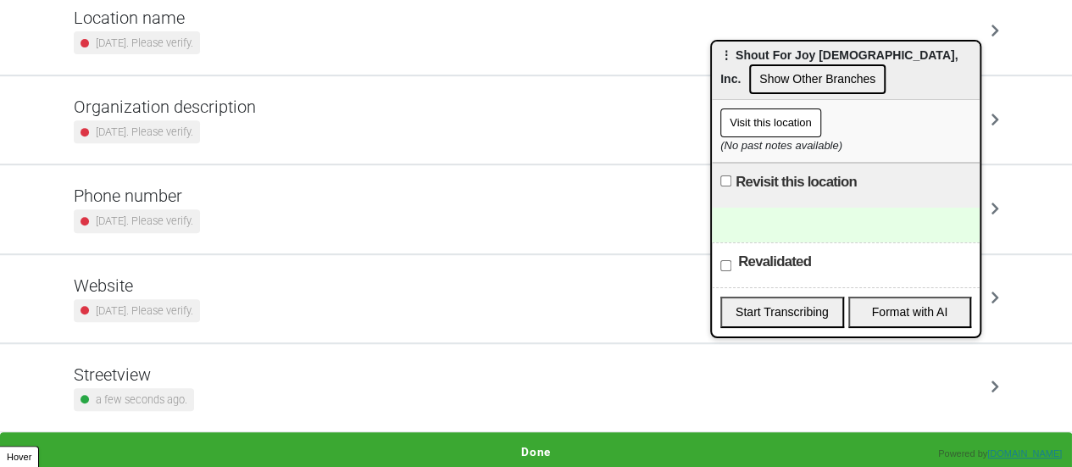
click at [164, 304] on small "5 years ago. Please verify." at bounding box center [144, 310] width 97 height 16
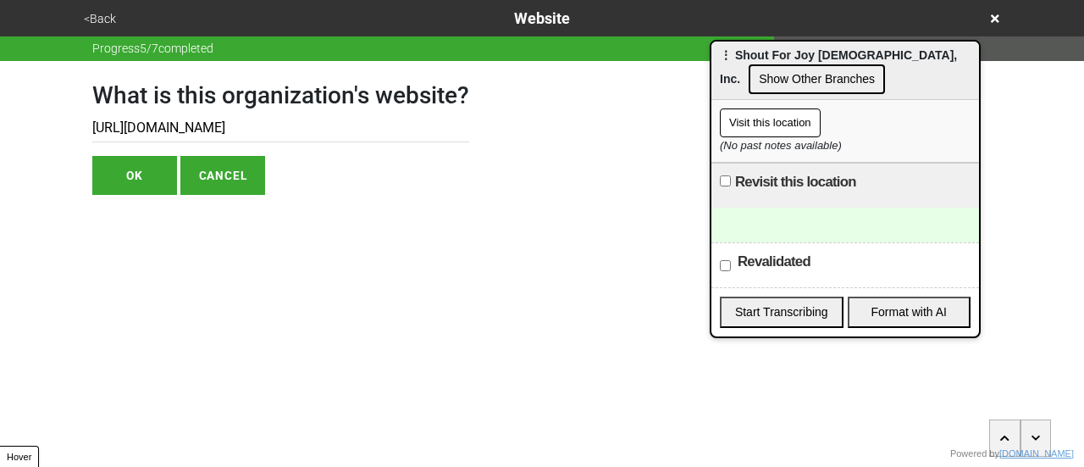
click at [95, 14] on button "<Back" at bounding box center [100, 18] width 42 height 19
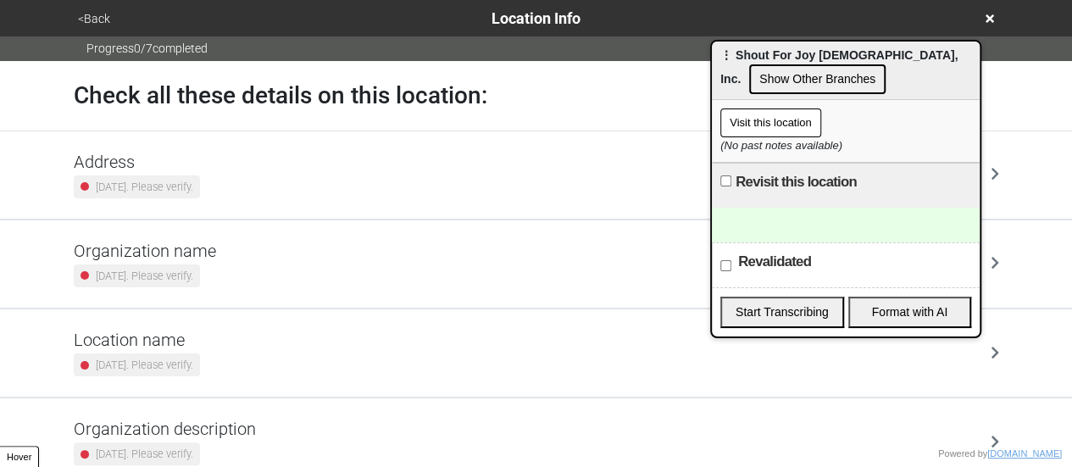
scroll to position [322, 0]
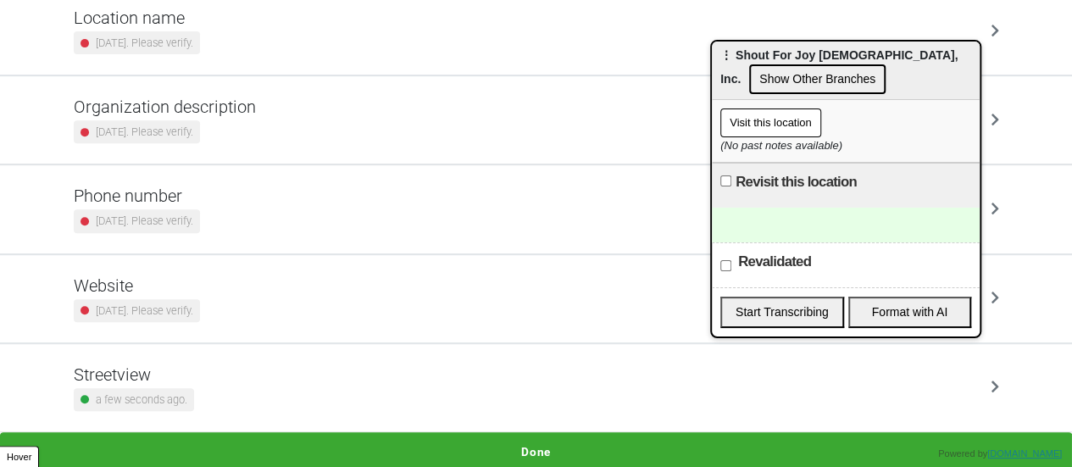
click at [161, 276] on h5 "Website" at bounding box center [137, 285] width 126 height 20
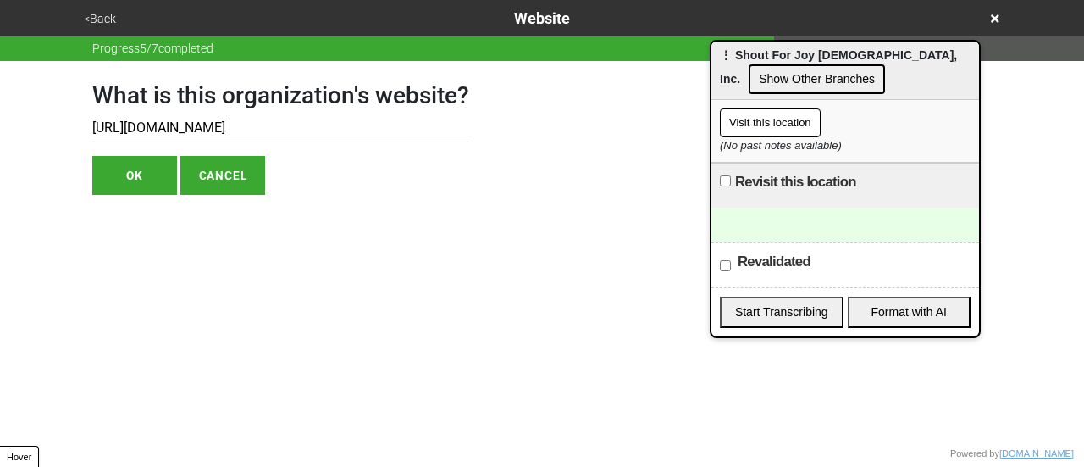
click at [294, 123] on input "http://www.cccny.net/directory/congregations/DQC1118.htm" at bounding box center [280, 128] width 377 height 28
click at [97, 14] on button "<Back" at bounding box center [100, 18] width 42 height 19
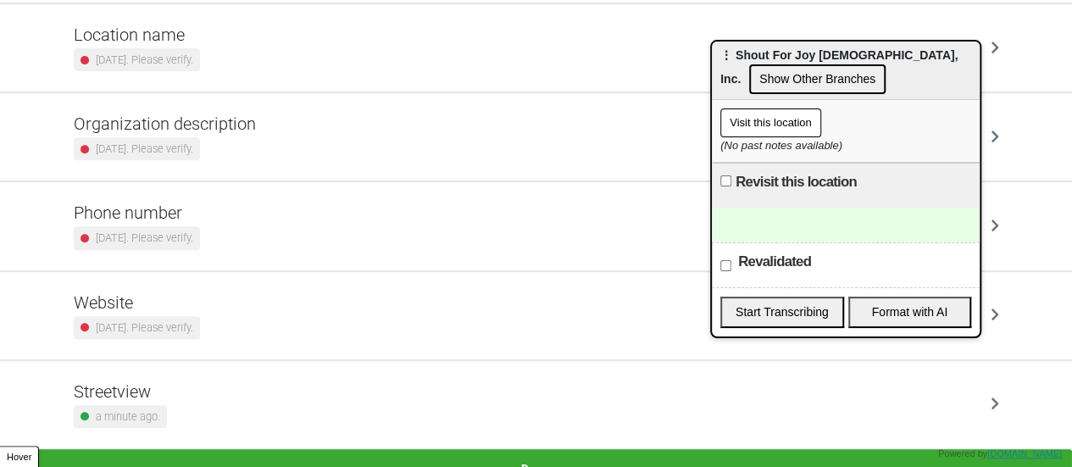
scroll to position [322, 0]
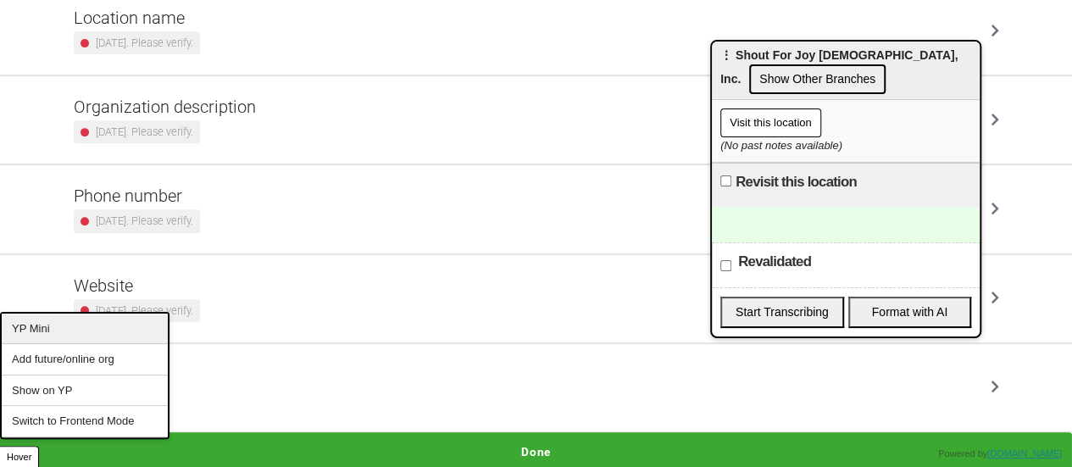
click at [68, 336] on div "YP Mini" at bounding box center [85, 328] width 166 height 31
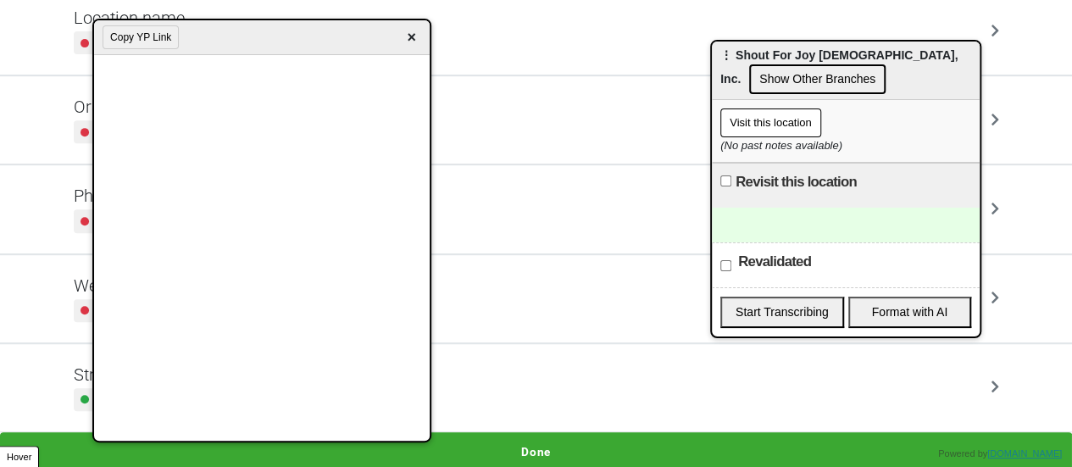
drag, startPoint x: 102, startPoint y: 61, endPoint x: 193, endPoint y: 36, distance: 94.7
click at [193, 36] on div "Copy YP Link ×" at bounding box center [262, 37] width 336 height 35
click at [722, 182] on input "Revisit this location" at bounding box center [725, 180] width 11 height 11
checkbox input "true"
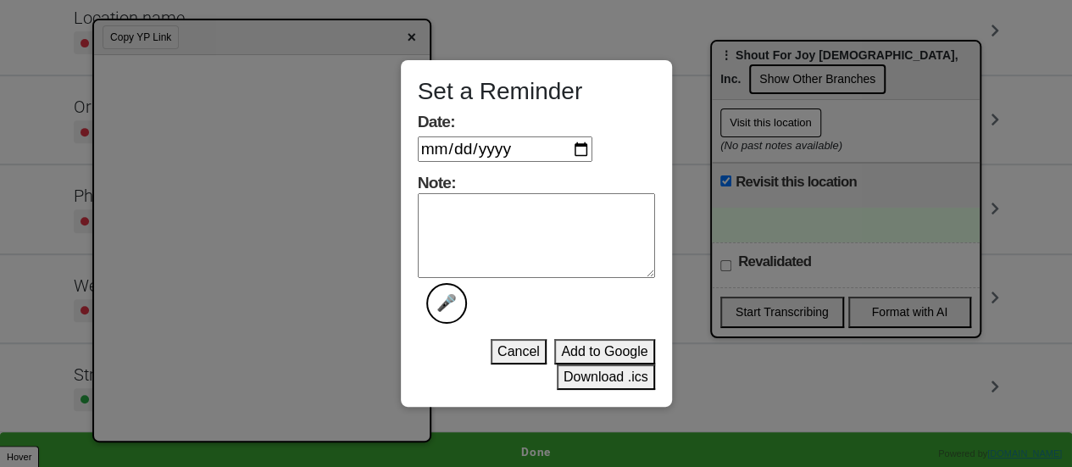
click at [580, 151] on input "Date:" at bounding box center [505, 148] width 175 height 25
type input "2025-10-24"
click at [525, 247] on textarea "Note: 🎤" at bounding box center [536, 235] width 237 height 85
type textarea "maybe they reopened"
click at [585, 350] on button "Add to Google" at bounding box center [604, 351] width 100 height 25
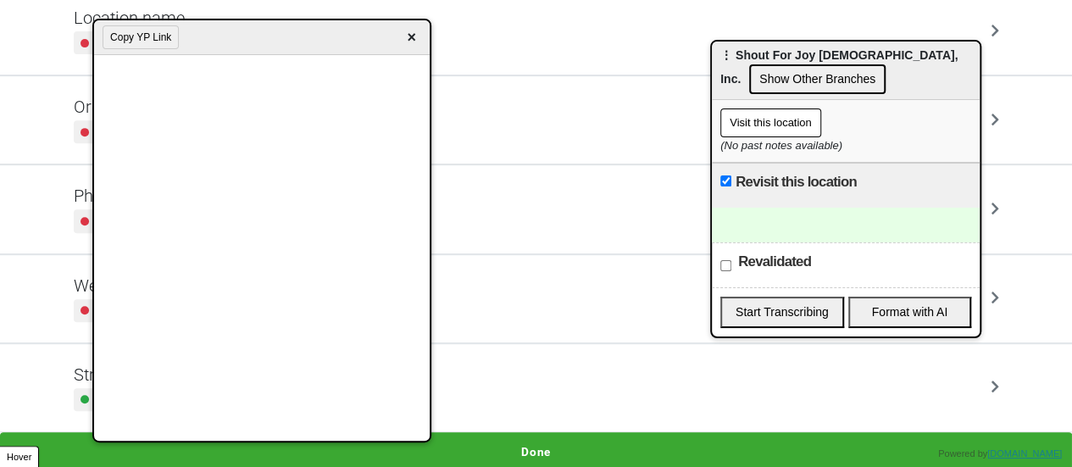
click at [561, 445] on button "Done" at bounding box center [536, 451] width 1072 height 39
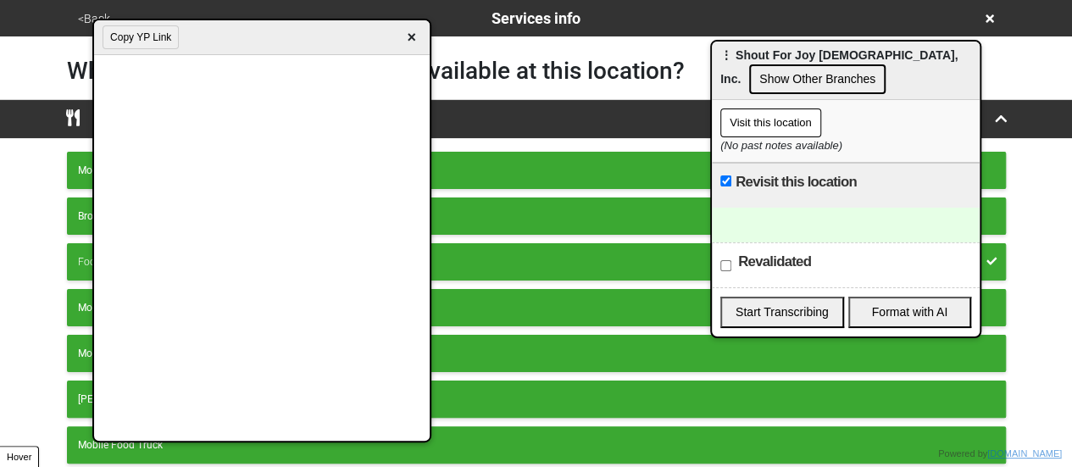
click at [553, 263] on div "Food Pantry" at bounding box center [536, 261] width 917 height 15
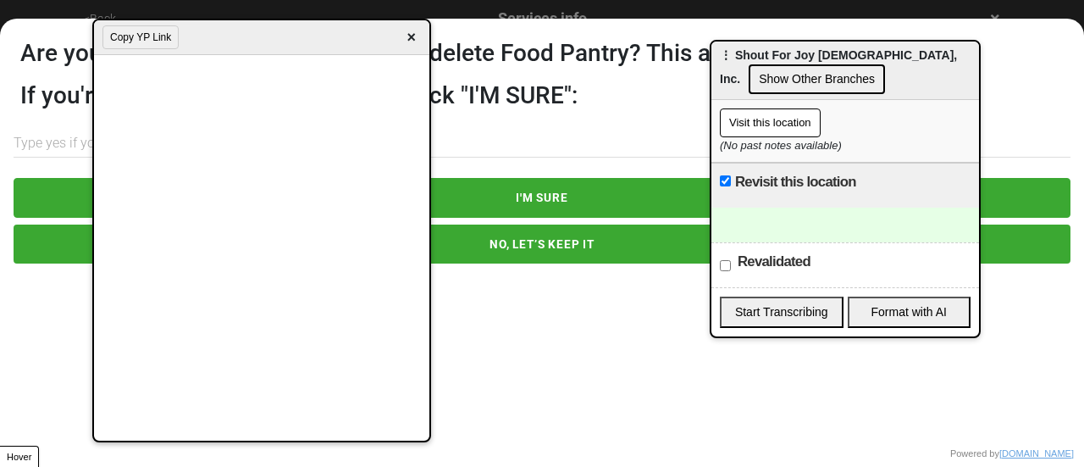
click at [500, 147] on input "text" at bounding box center [542, 144] width 1057 height 28
type input "yes"
click at [622, 184] on button "I'M SURE" at bounding box center [542, 197] width 1057 height 39
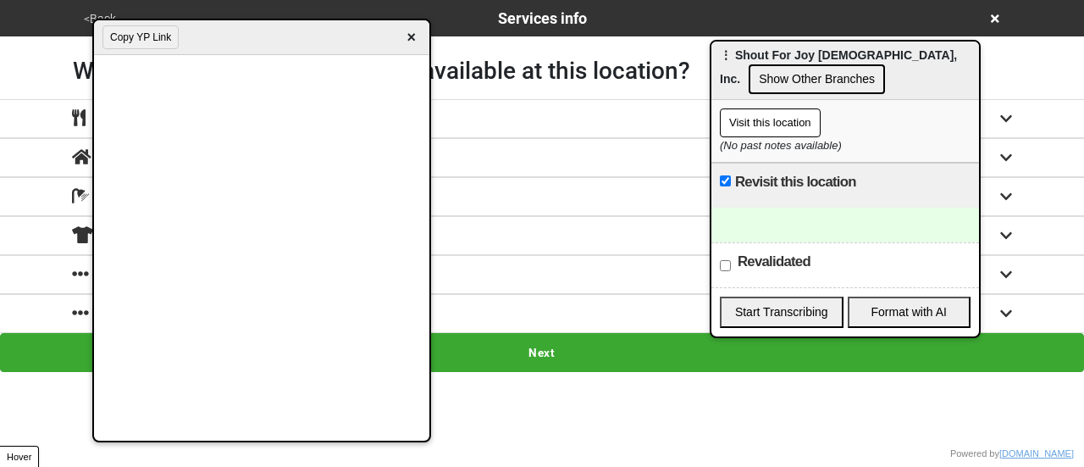
drag, startPoint x: 415, startPoint y: 33, endPoint x: 396, endPoint y: 42, distance: 21.2
click at [412, 35] on span "×" at bounding box center [411, 37] width 19 height 23
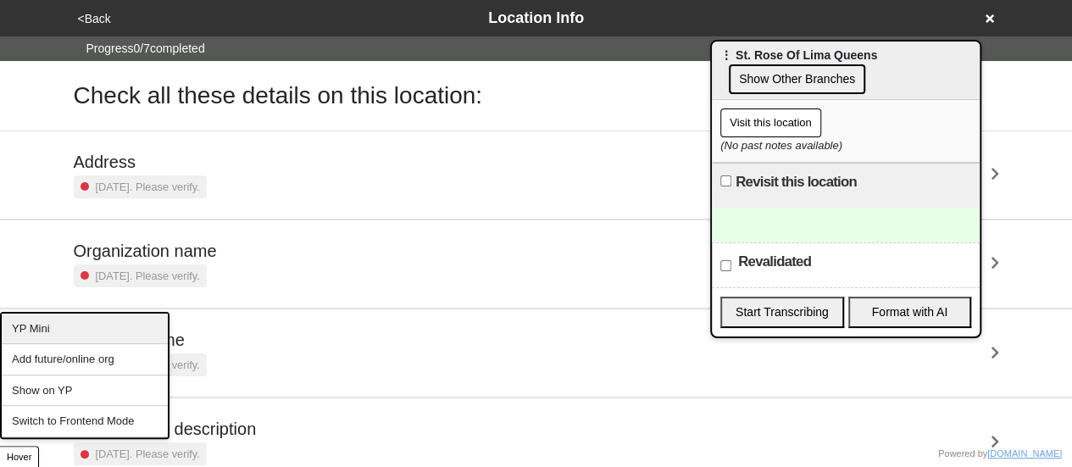
click at [101, 329] on div "YP Mini" at bounding box center [85, 328] width 166 height 31
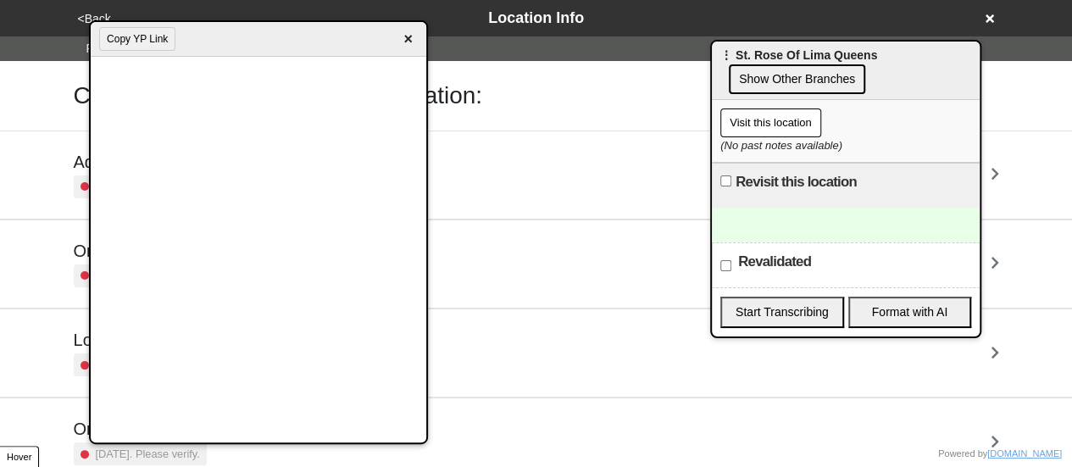
click at [810, 212] on div at bounding box center [846, 225] width 268 height 35
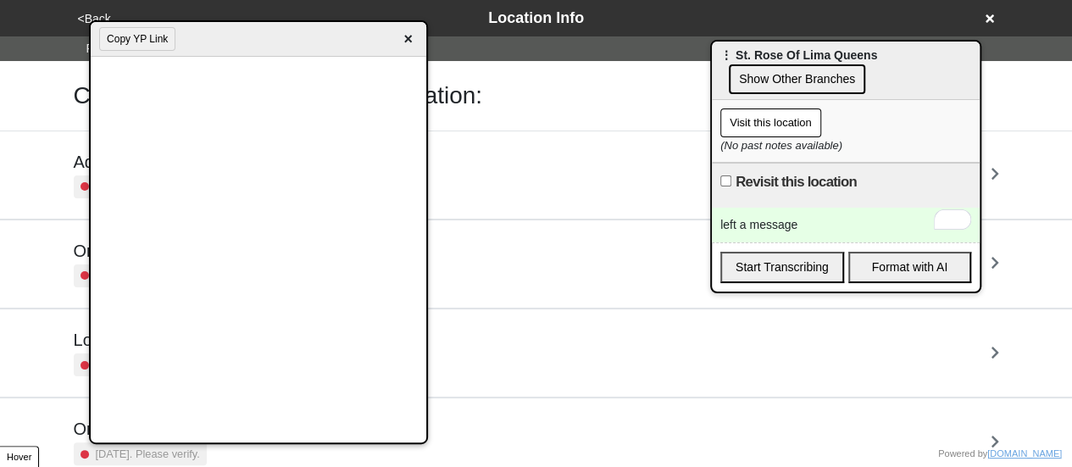
click at [812, 221] on div "left a message" at bounding box center [846, 225] width 268 height 35
click at [799, 220] on div "left a message3150238" at bounding box center [846, 225] width 268 height 35
click at [799, 219] on div "left a message3150238" at bounding box center [846, 225] width 268 height 35
drag, startPoint x: 799, startPoint y: 219, endPoint x: 903, endPoint y: 214, distance: 104.4
click at [903, 214] on div "left a message9173150238" at bounding box center [846, 225] width 268 height 35
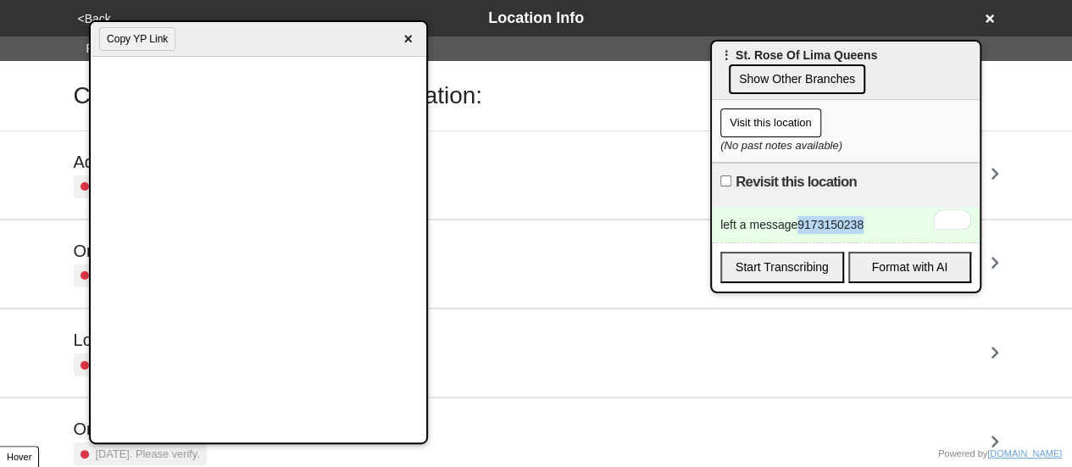
copy div "9173150238"
